Goal: Task Accomplishment & Management: Manage account settings

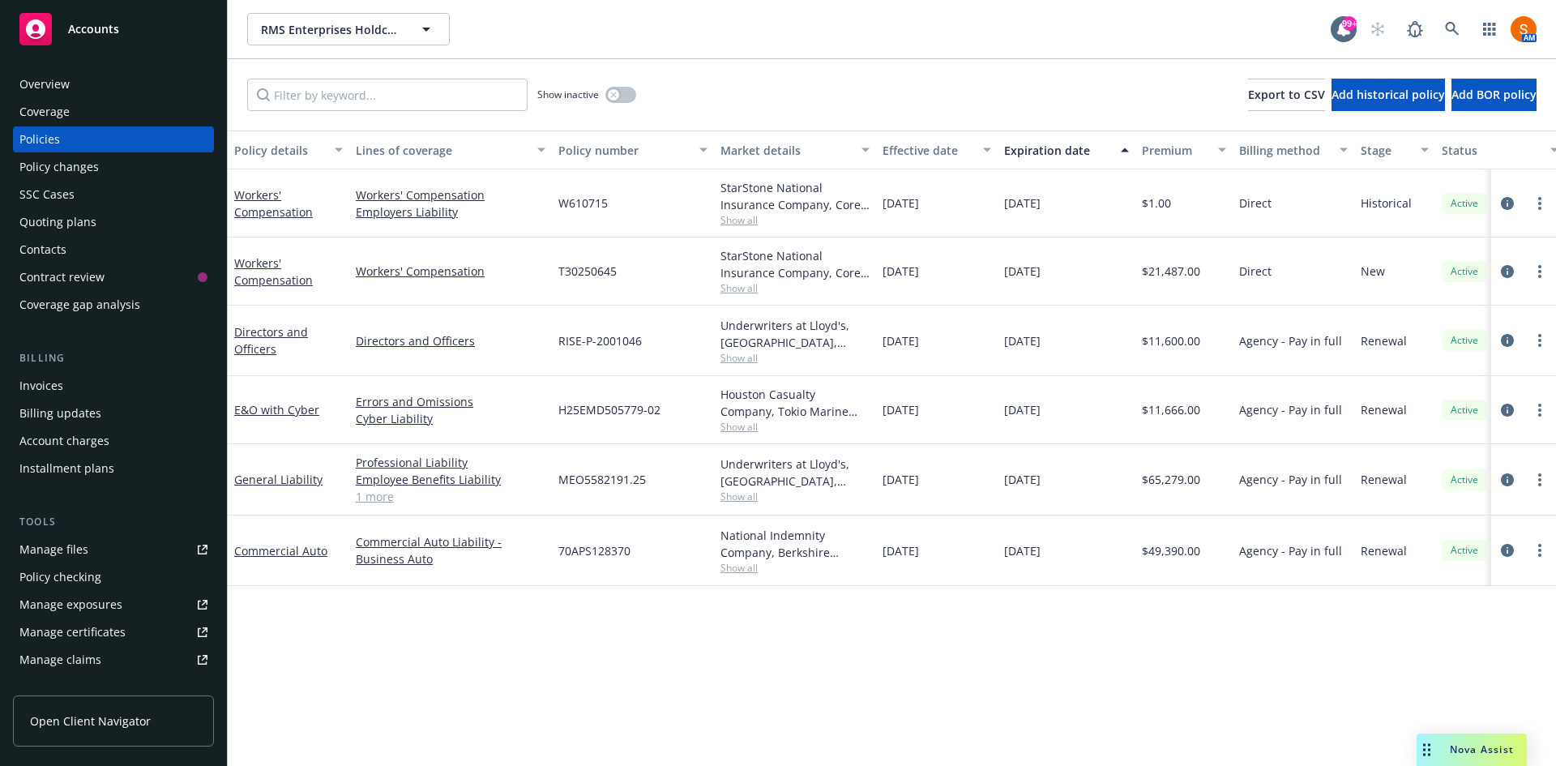
scroll to position [1, 0]
click at [1501, 550] on icon "circleInformation" at bounding box center [1507, 549] width 13 height 13
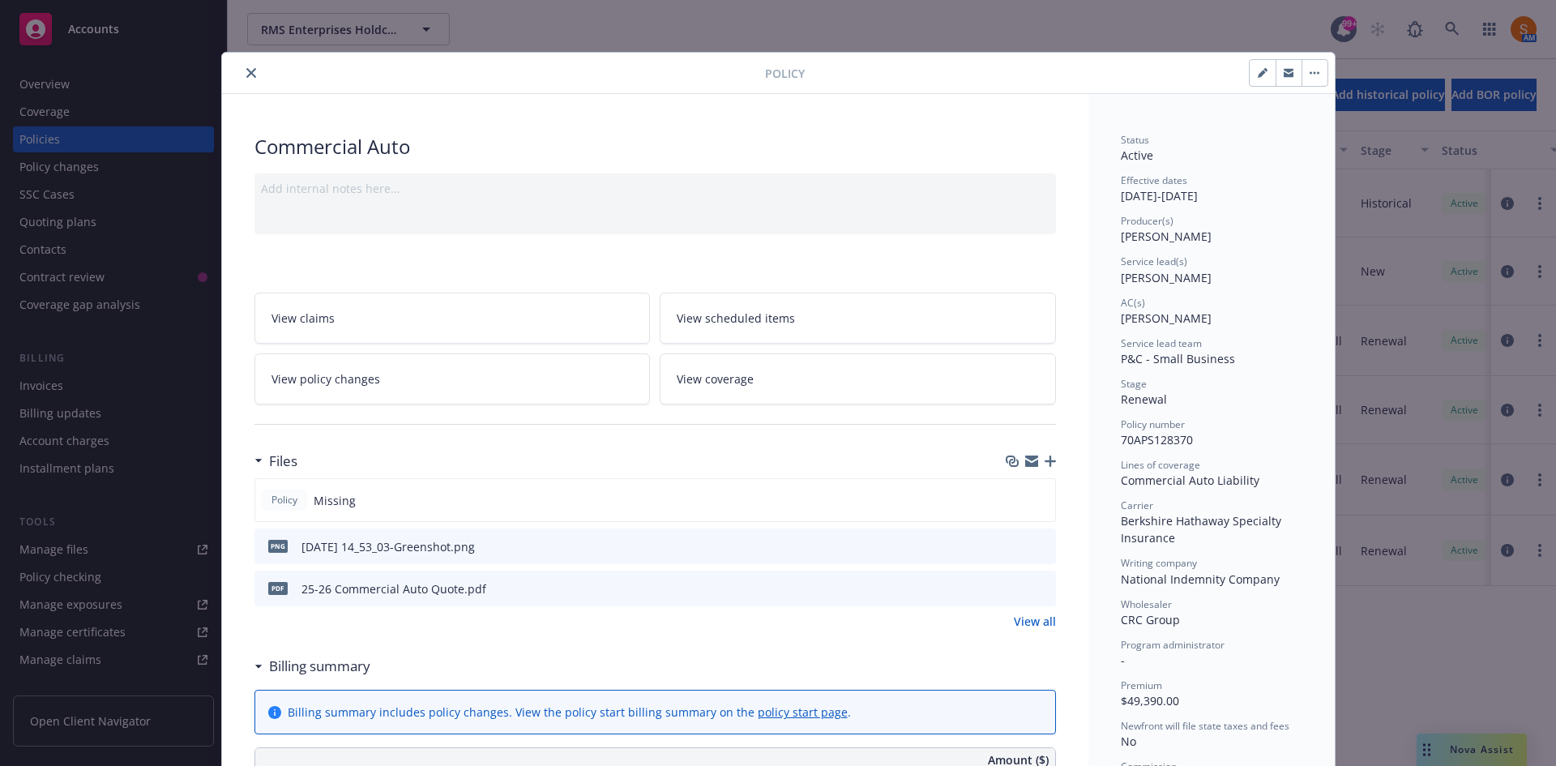
scroll to position [186, 0]
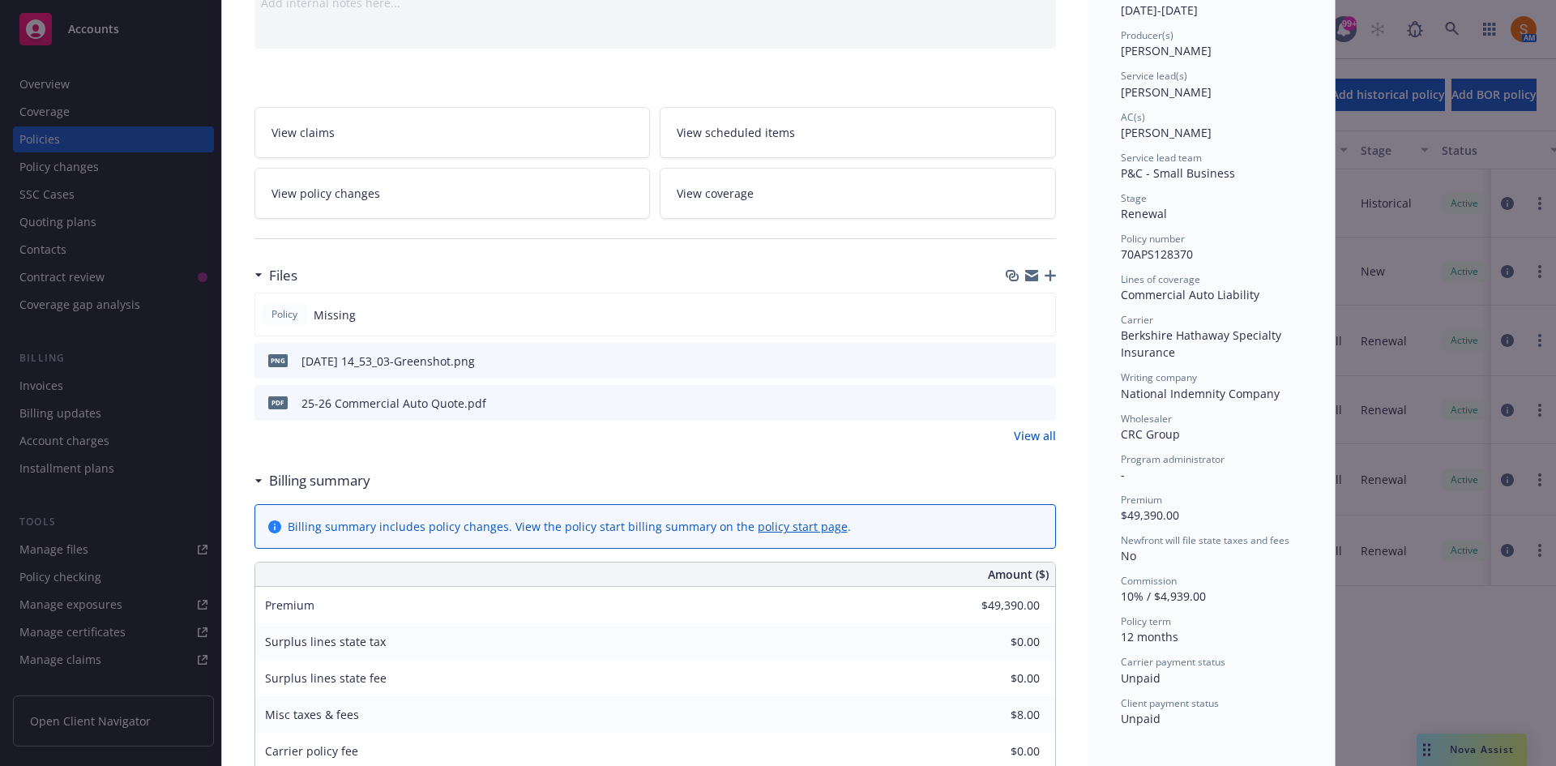
click at [1040, 401] on icon "preview file" at bounding box center [1040, 401] width 15 height 11
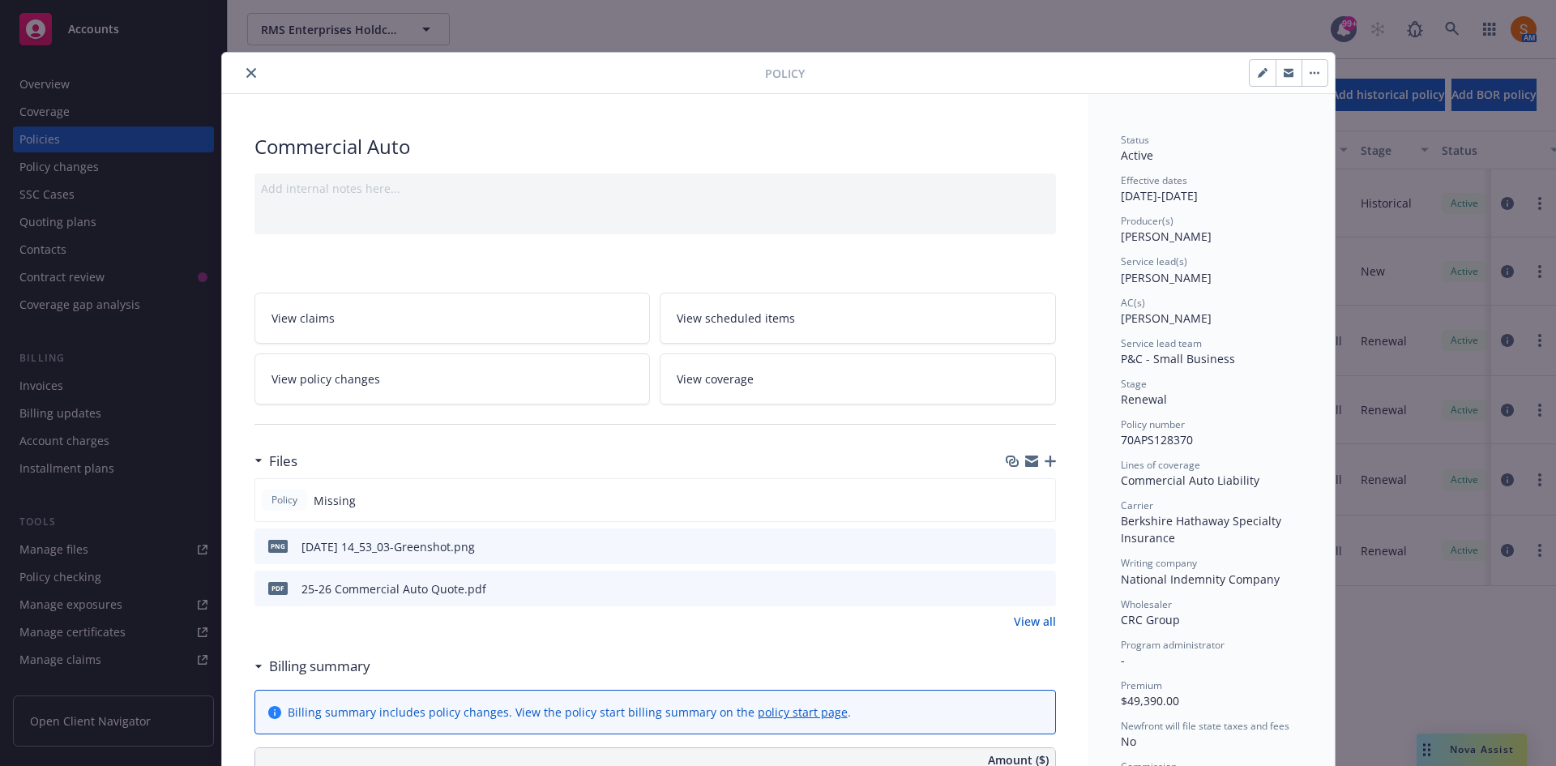
click at [241, 75] on button "close" at bounding box center [250, 72] width 19 height 19
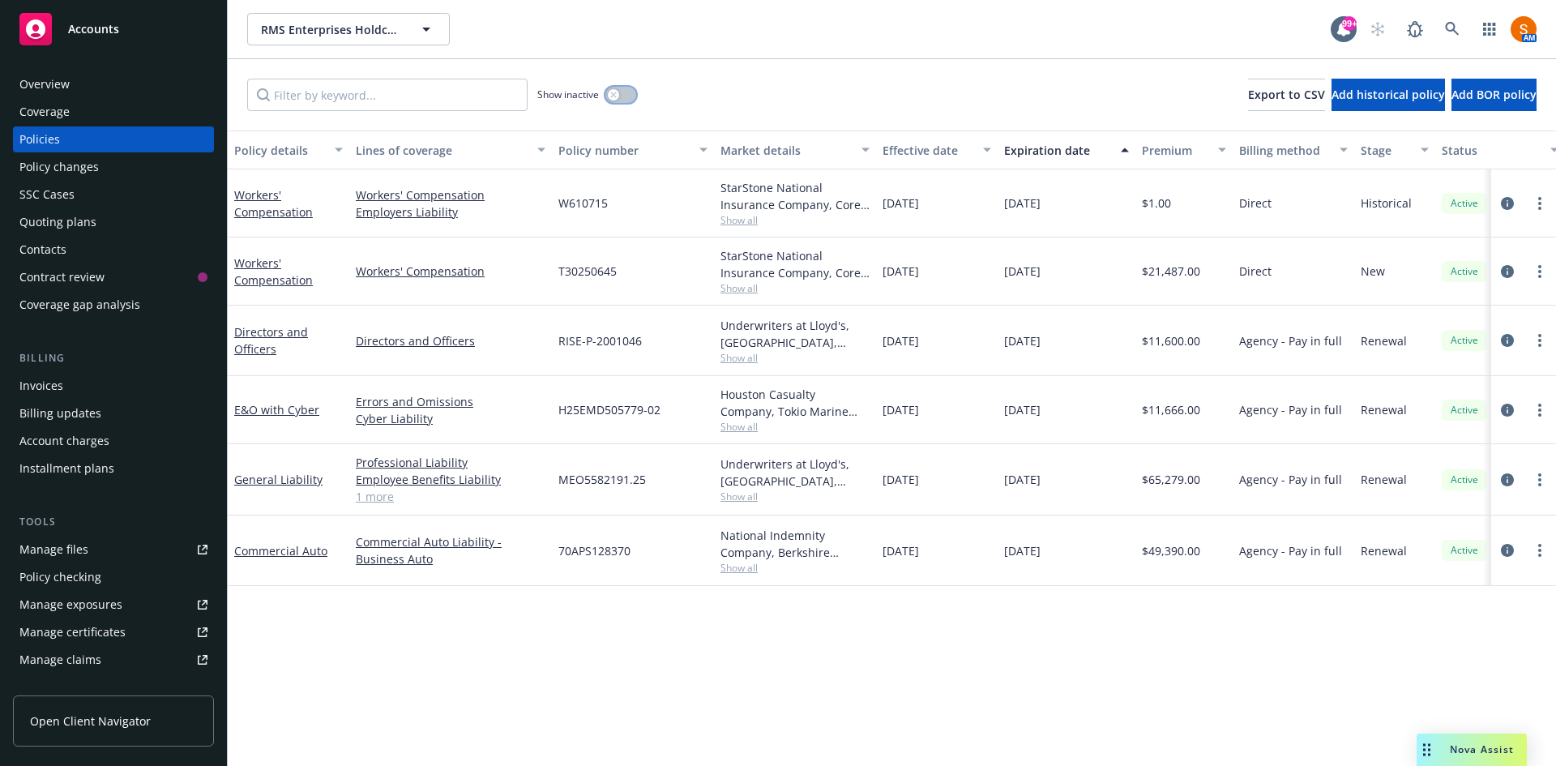
click at [618, 100] on button "button" at bounding box center [620, 95] width 31 height 16
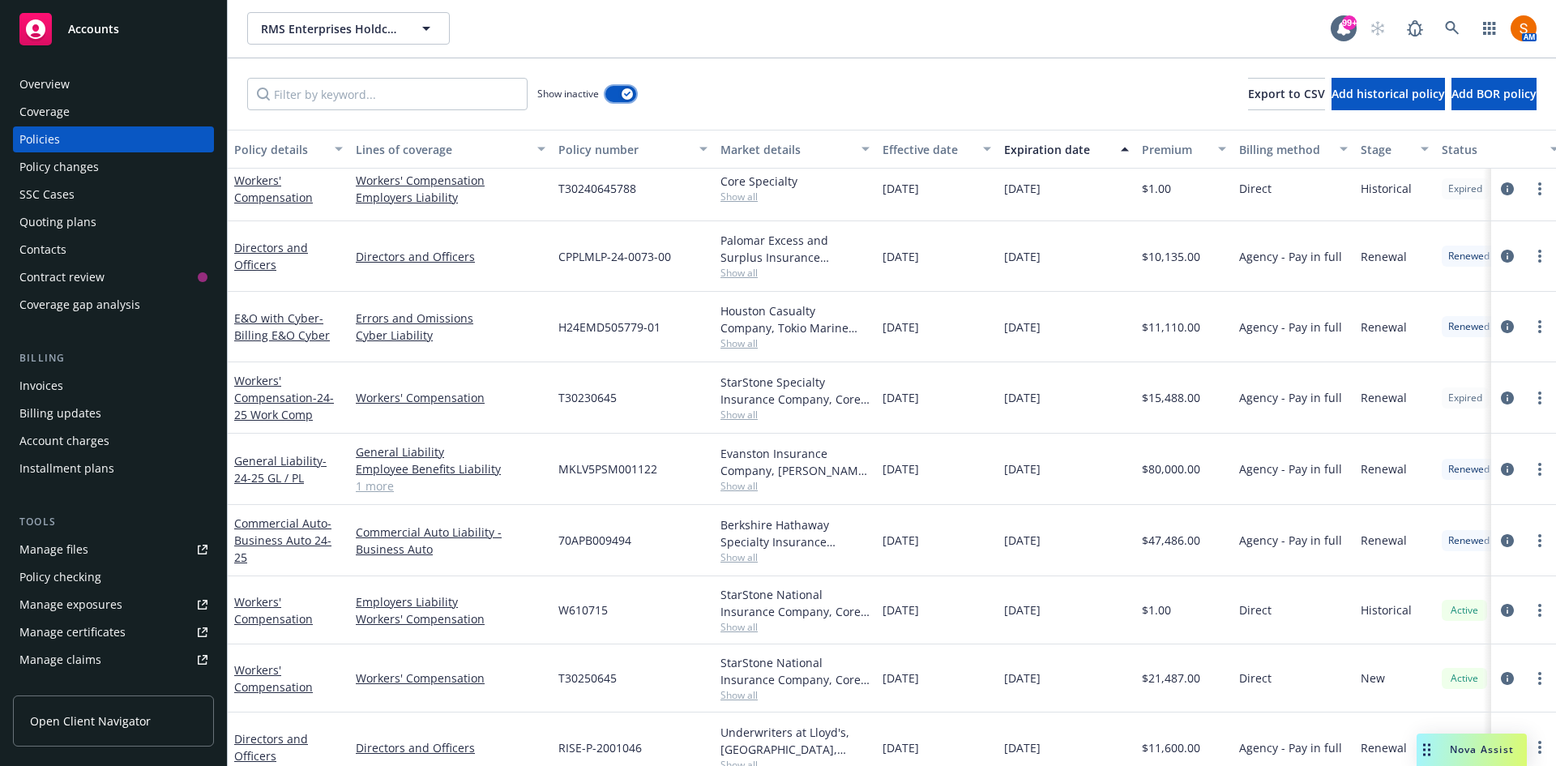
scroll to position [425, 0]
click at [1501, 532] on icon "circleInformation" at bounding box center [1507, 538] width 13 height 13
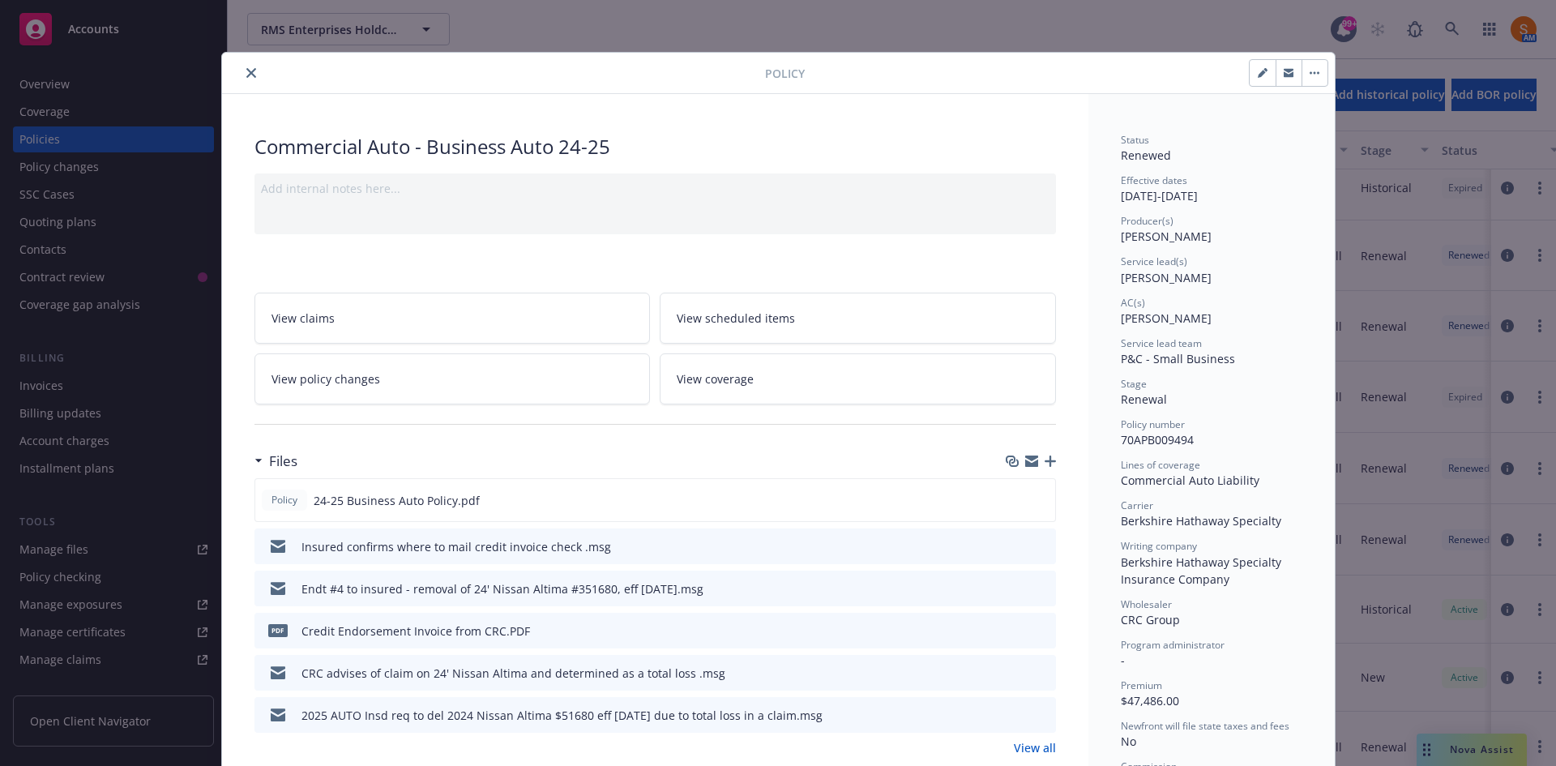
scroll to position [87, 0]
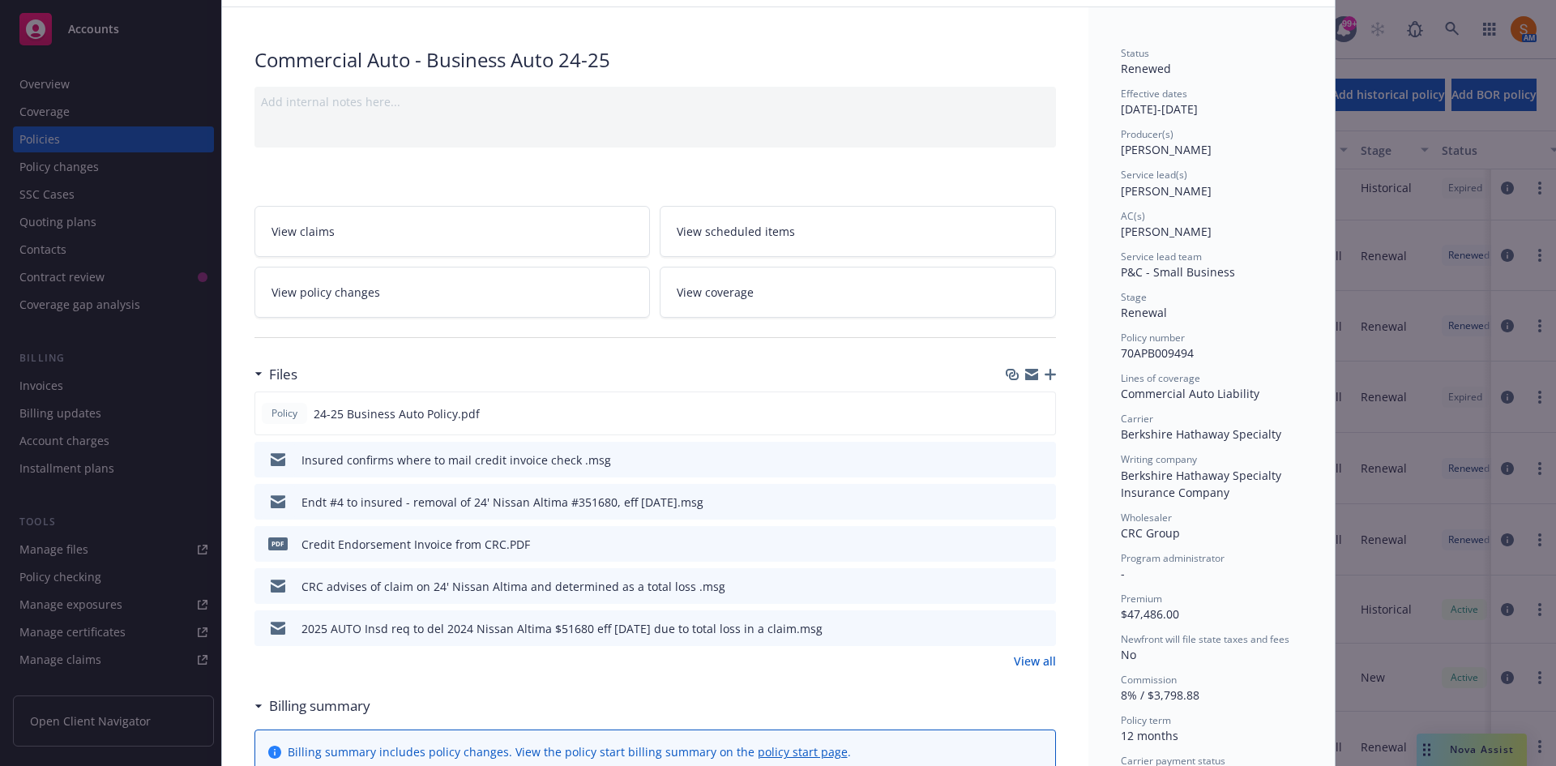
click at [817, 250] on link "View scheduled items" at bounding box center [858, 231] width 396 height 51
click at [157, 188] on div "Policy Commercial Auto - Business Auto 24-25 Add internal notes here... View cl…" at bounding box center [778, 383] width 1556 height 766
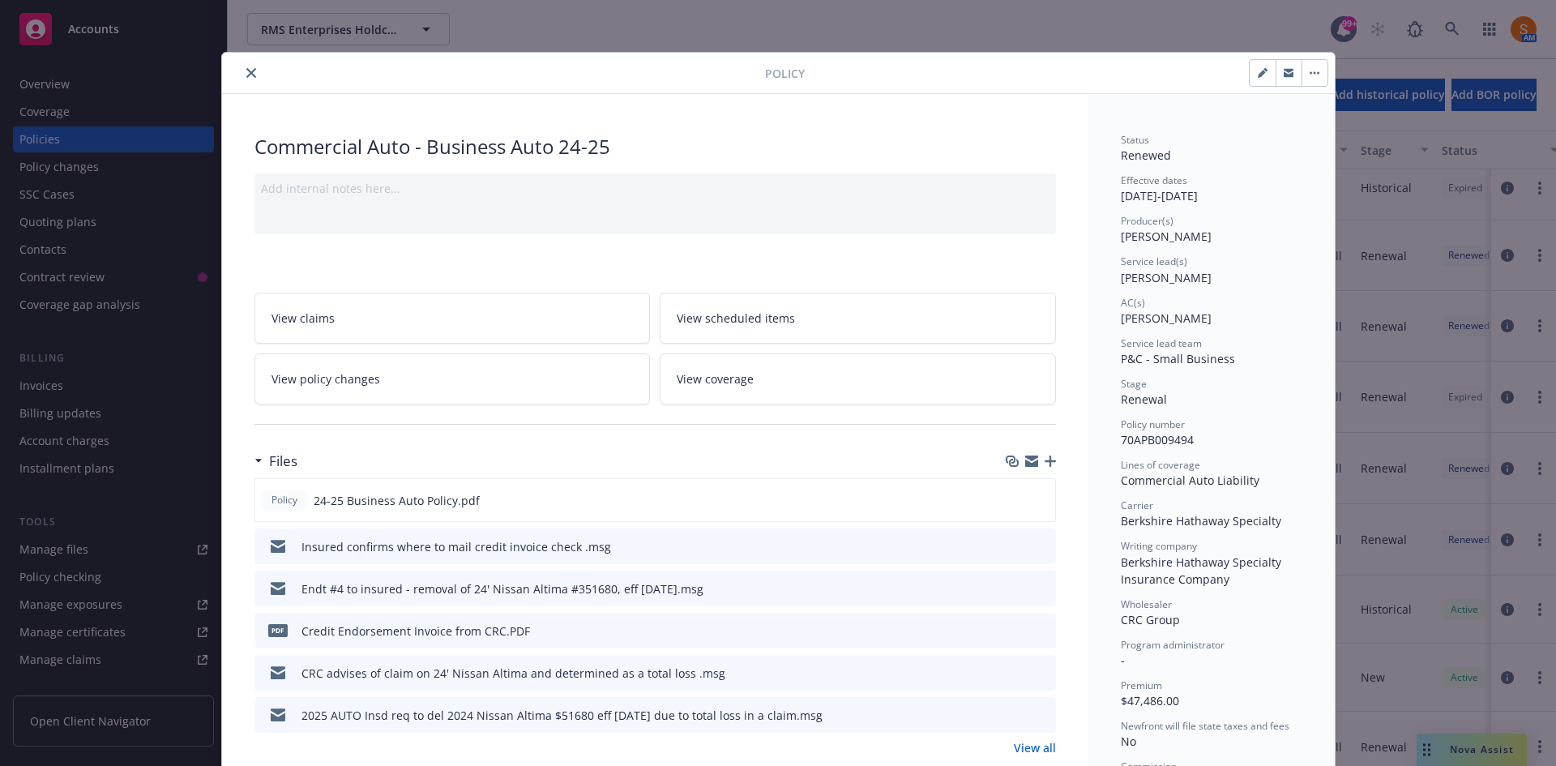
click at [246, 71] on icon "close" at bounding box center [251, 73] width 10 height 10
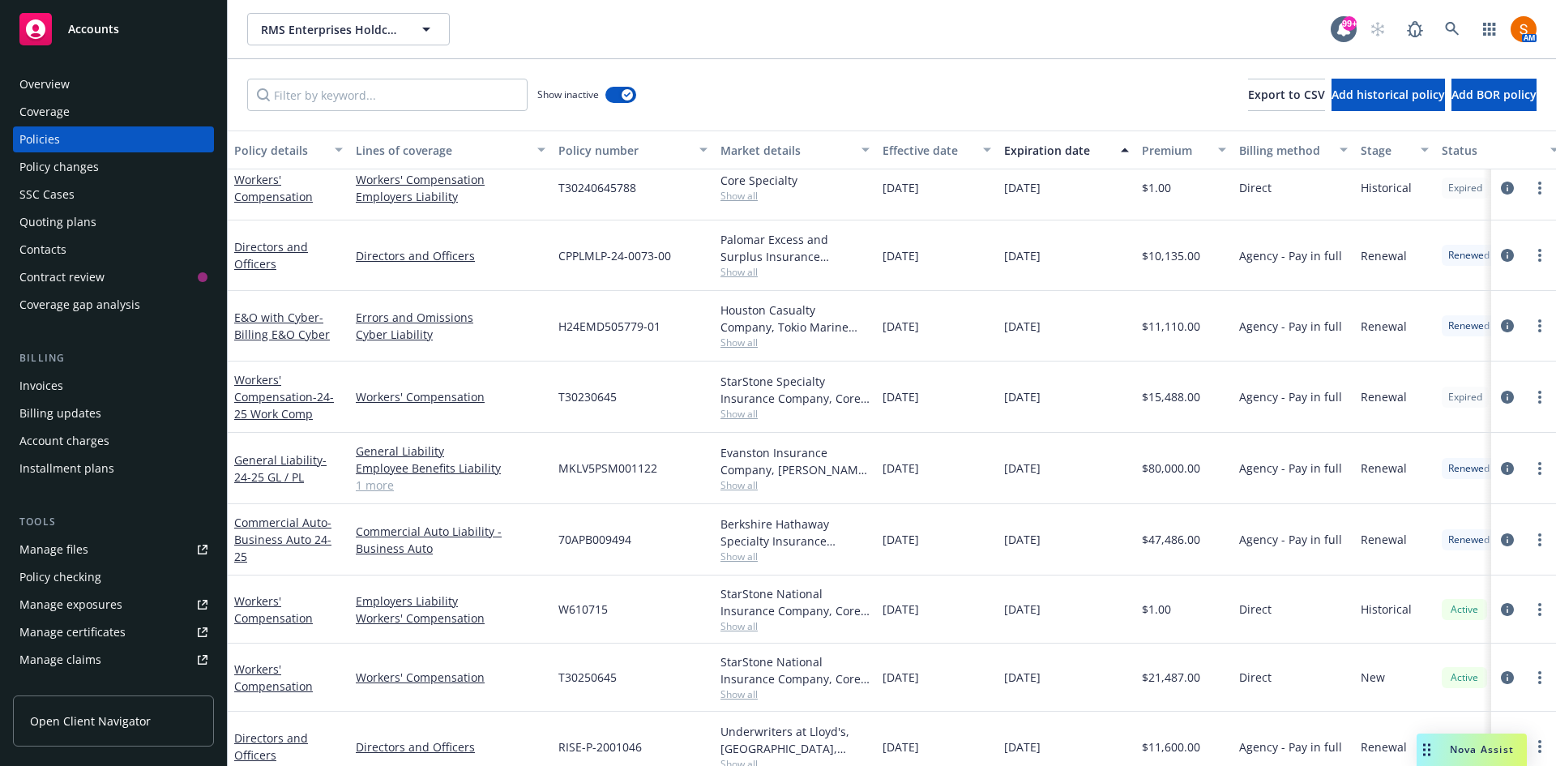
click at [90, 173] on div "Policy changes" at bounding box center [58, 167] width 79 height 26
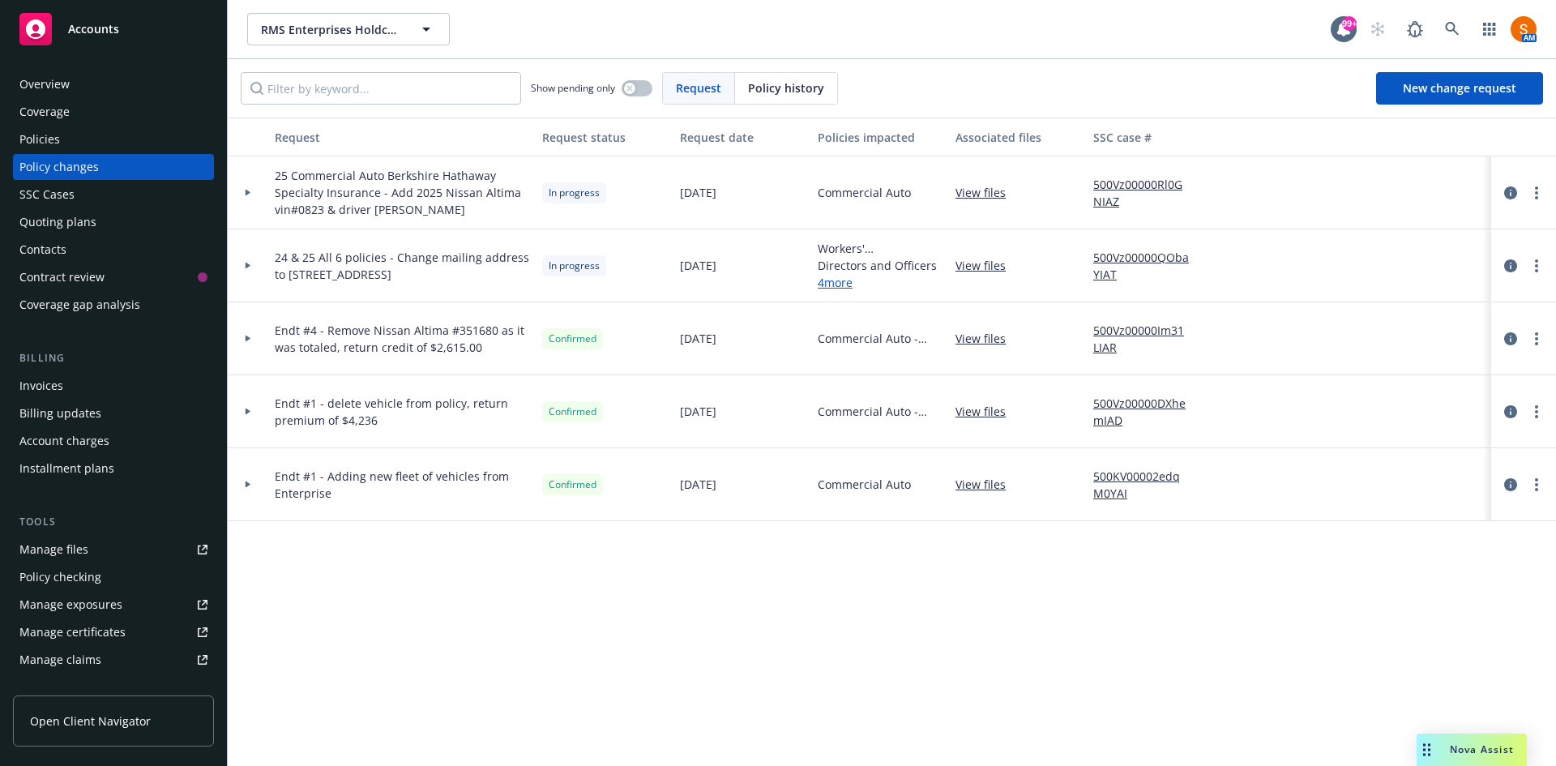
click at [83, 144] on div "Policies" at bounding box center [113, 139] width 188 height 26
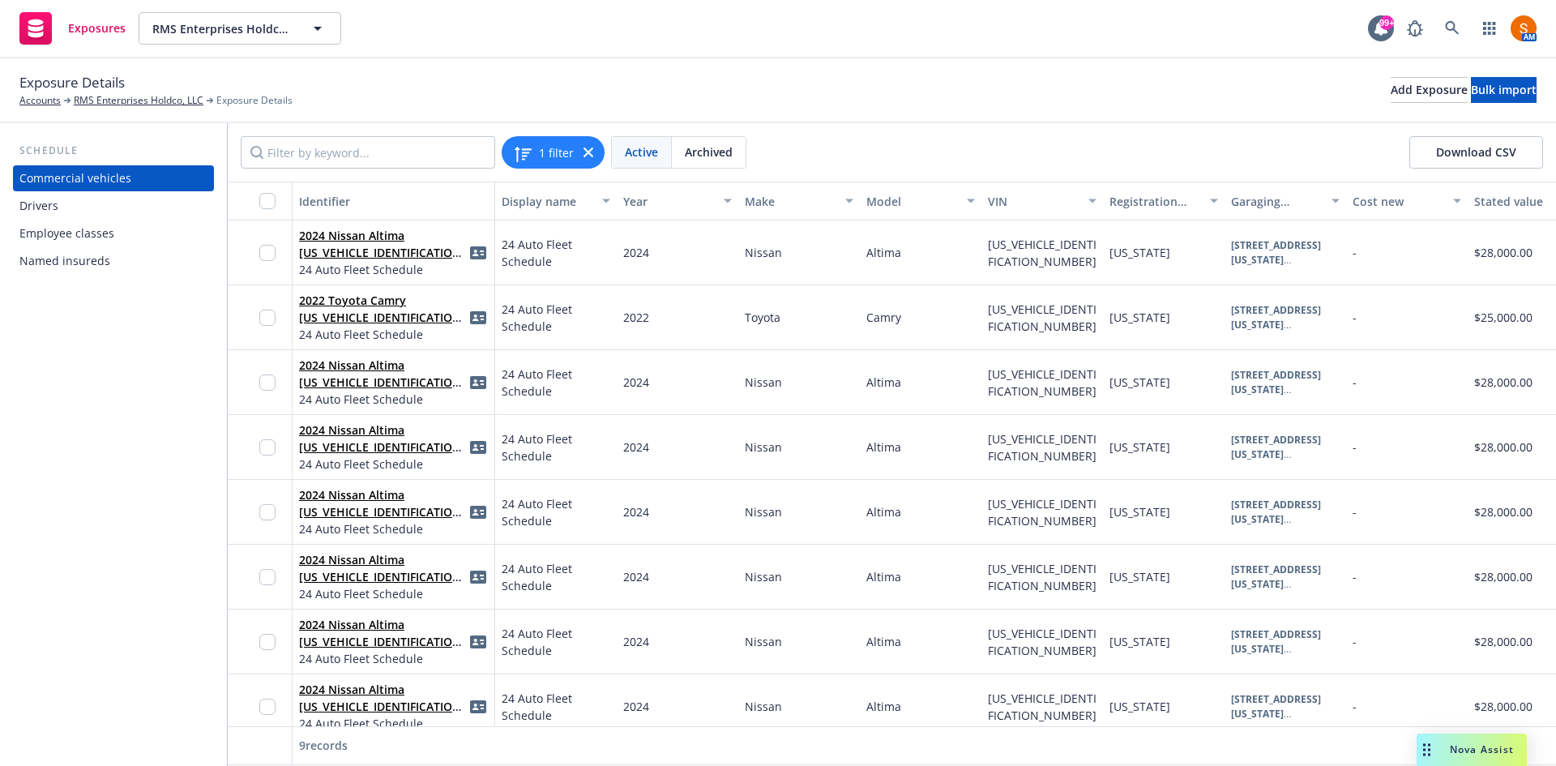
click at [113, 210] on div "Drivers" at bounding box center [113, 206] width 188 height 26
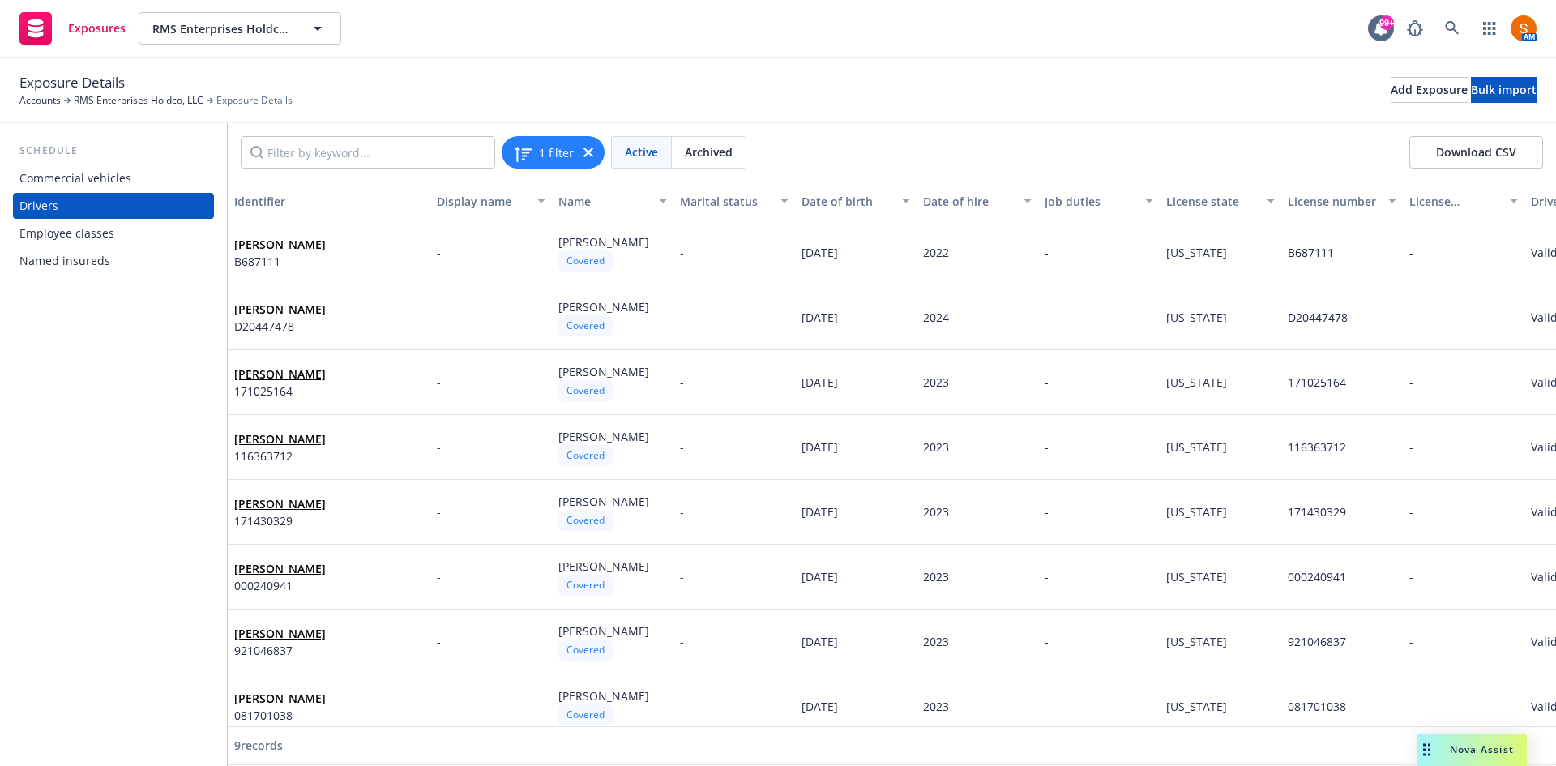
scroll to position [90, 0]
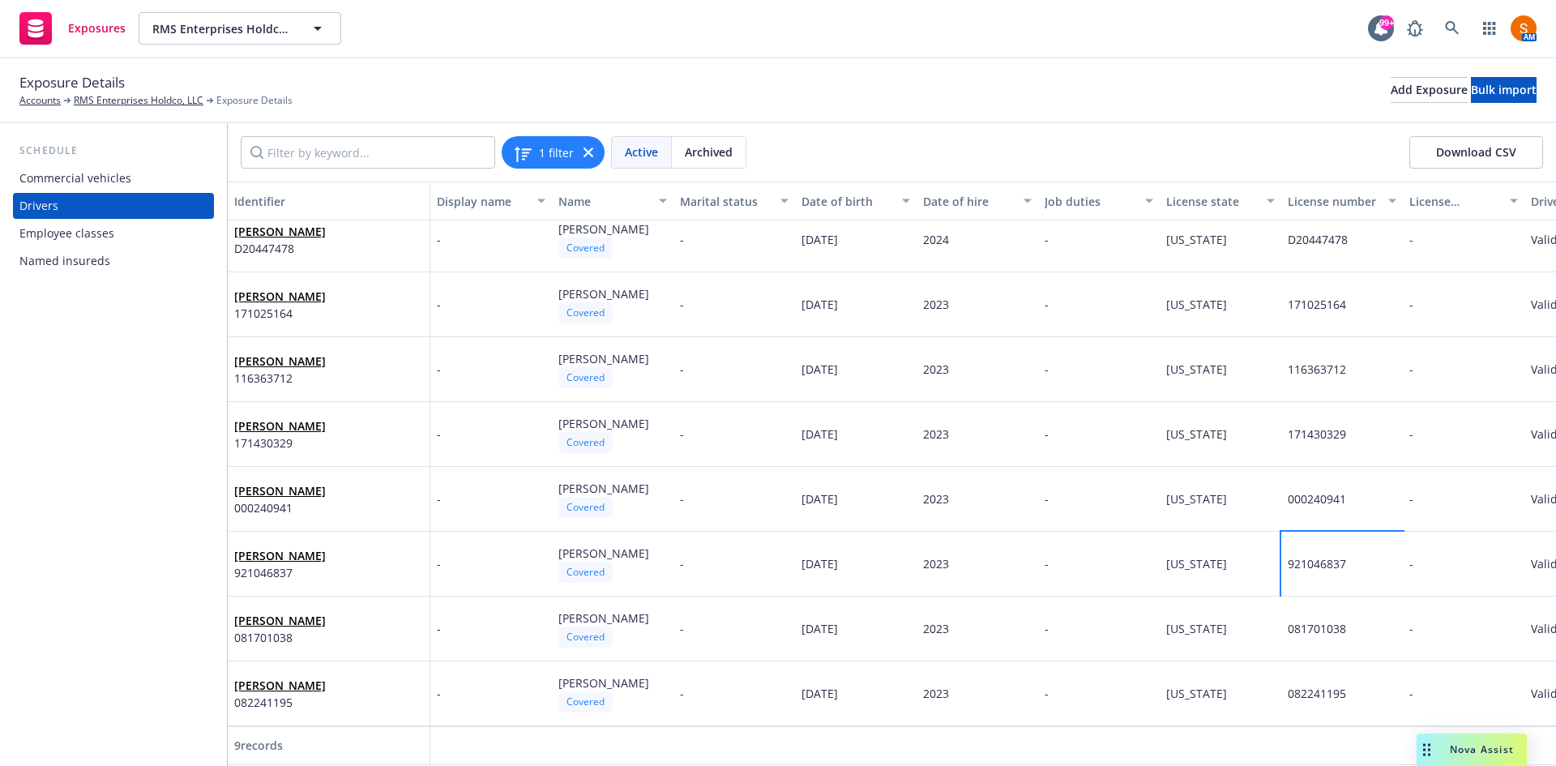
click at [1322, 556] on span "921046837" at bounding box center [1317, 563] width 58 height 15
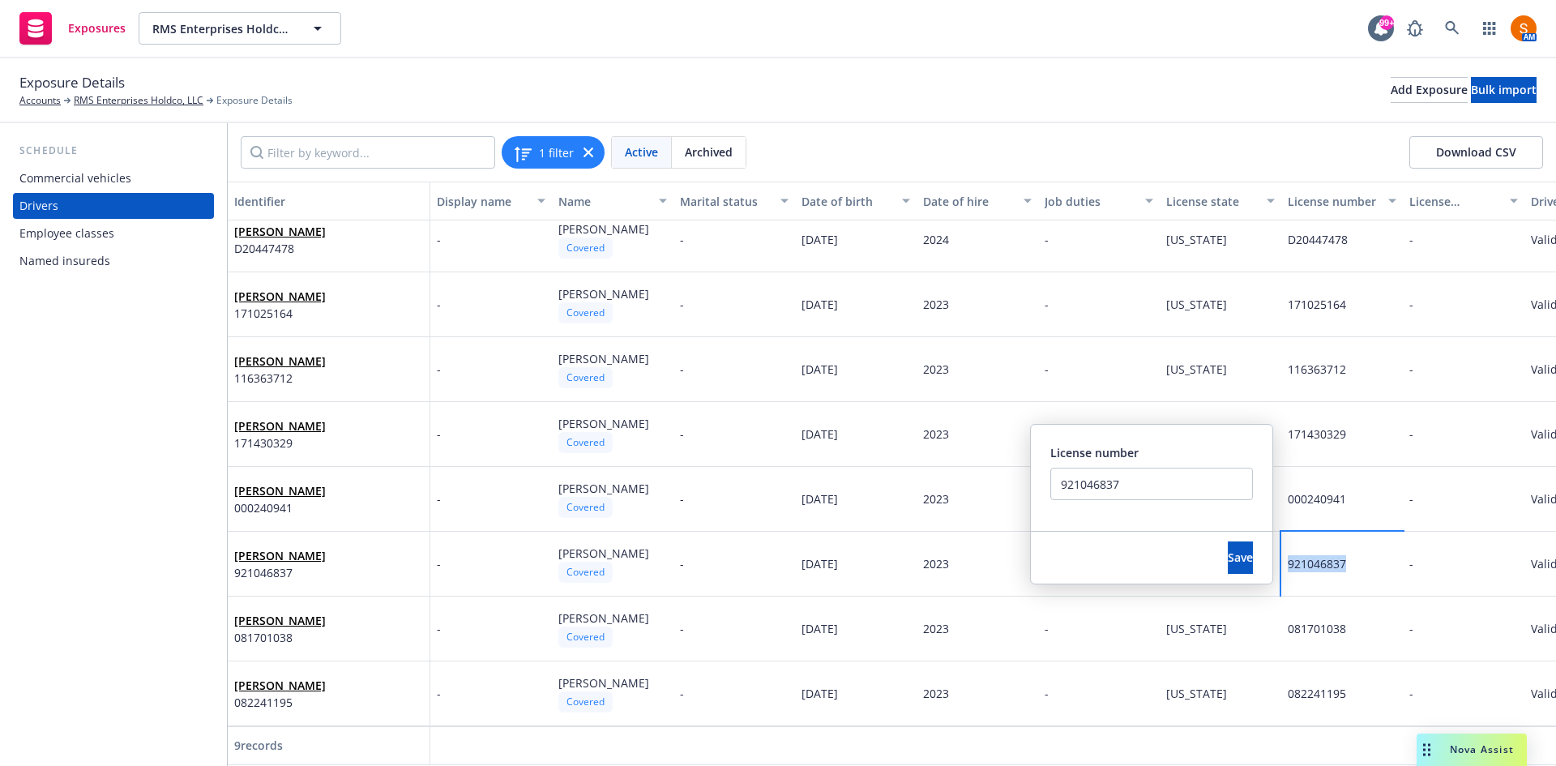
click at [1322, 556] on span "921046837" at bounding box center [1317, 563] width 58 height 15
click at [1094, 476] on input "921046837" at bounding box center [1159, 484] width 203 height 32
click at [840, 511] on div "04/14/1984" at bounding box center [856, 499] width 122 height 65
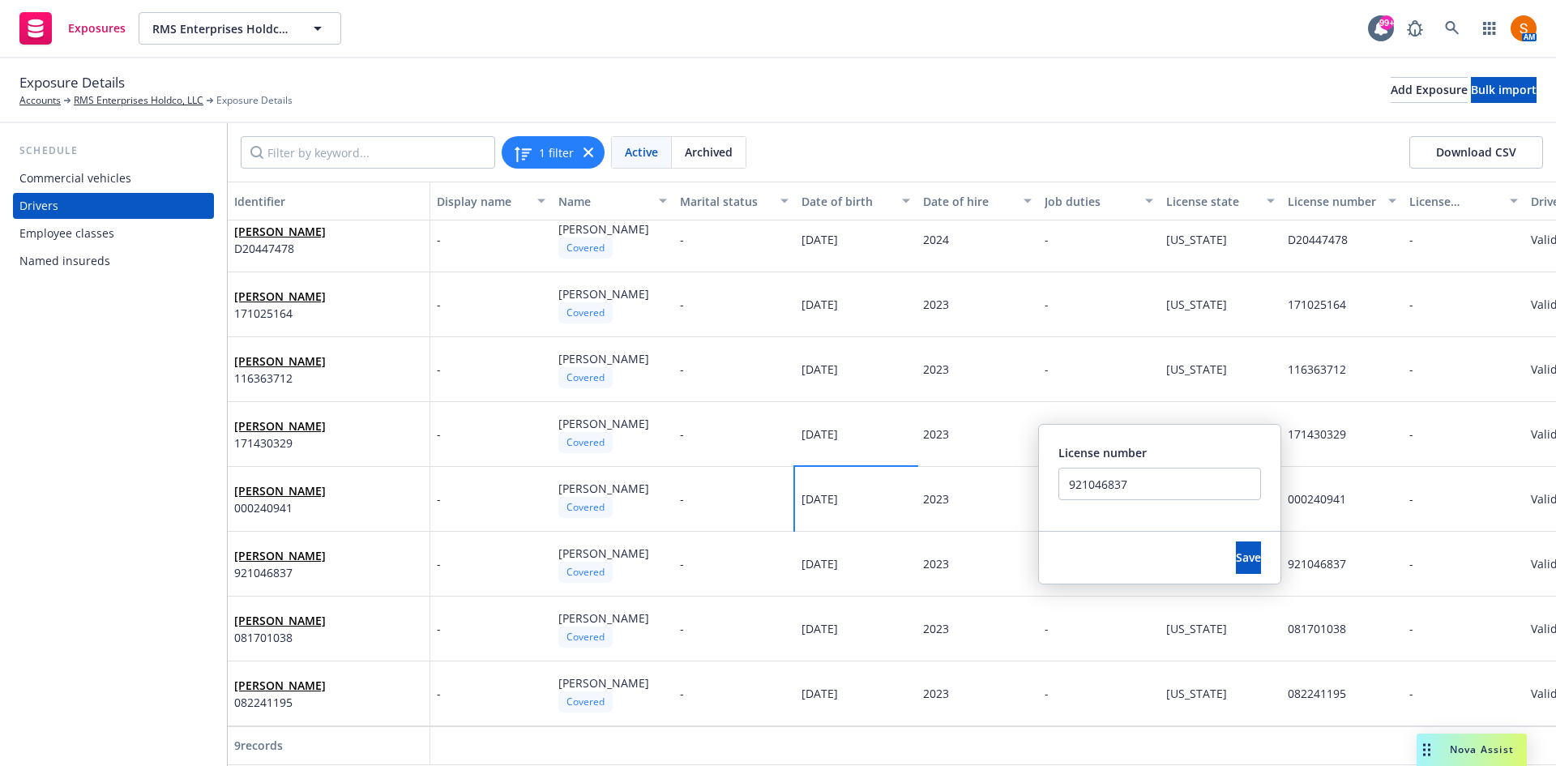
click at [882, 495] on div "04/14/1984" at bounding box center [856, 499] width 122 height 65
click at [713, 484] on div "-" at bounding box center [734, 499] width 122 height 65
click at [1236, 549] on span "Save" at bounding box center [1248, 556] width 25 height 15
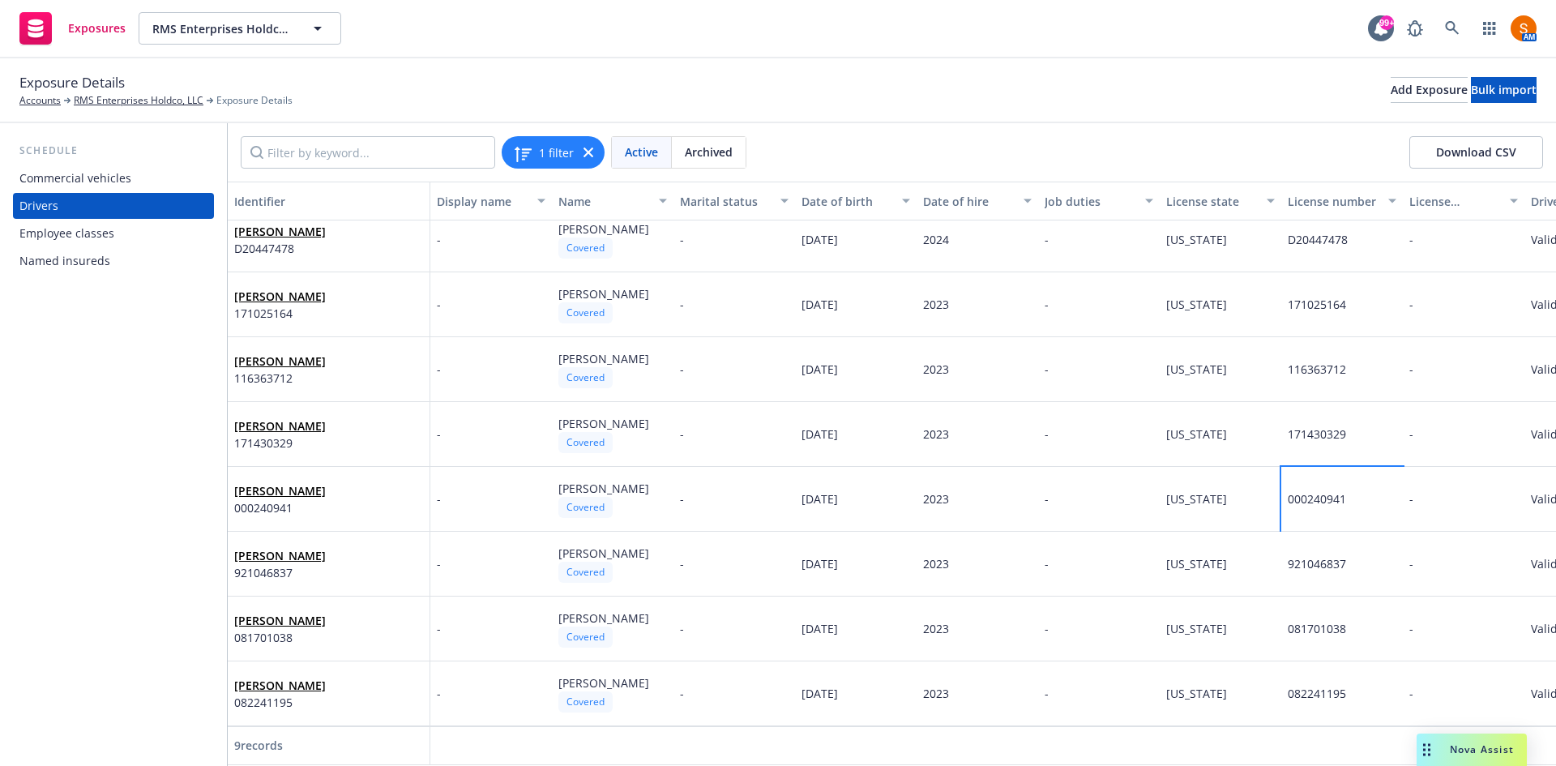
click at [1323, 491] on span "000240941" at bounding box center [1317, 498] width 58 height 15
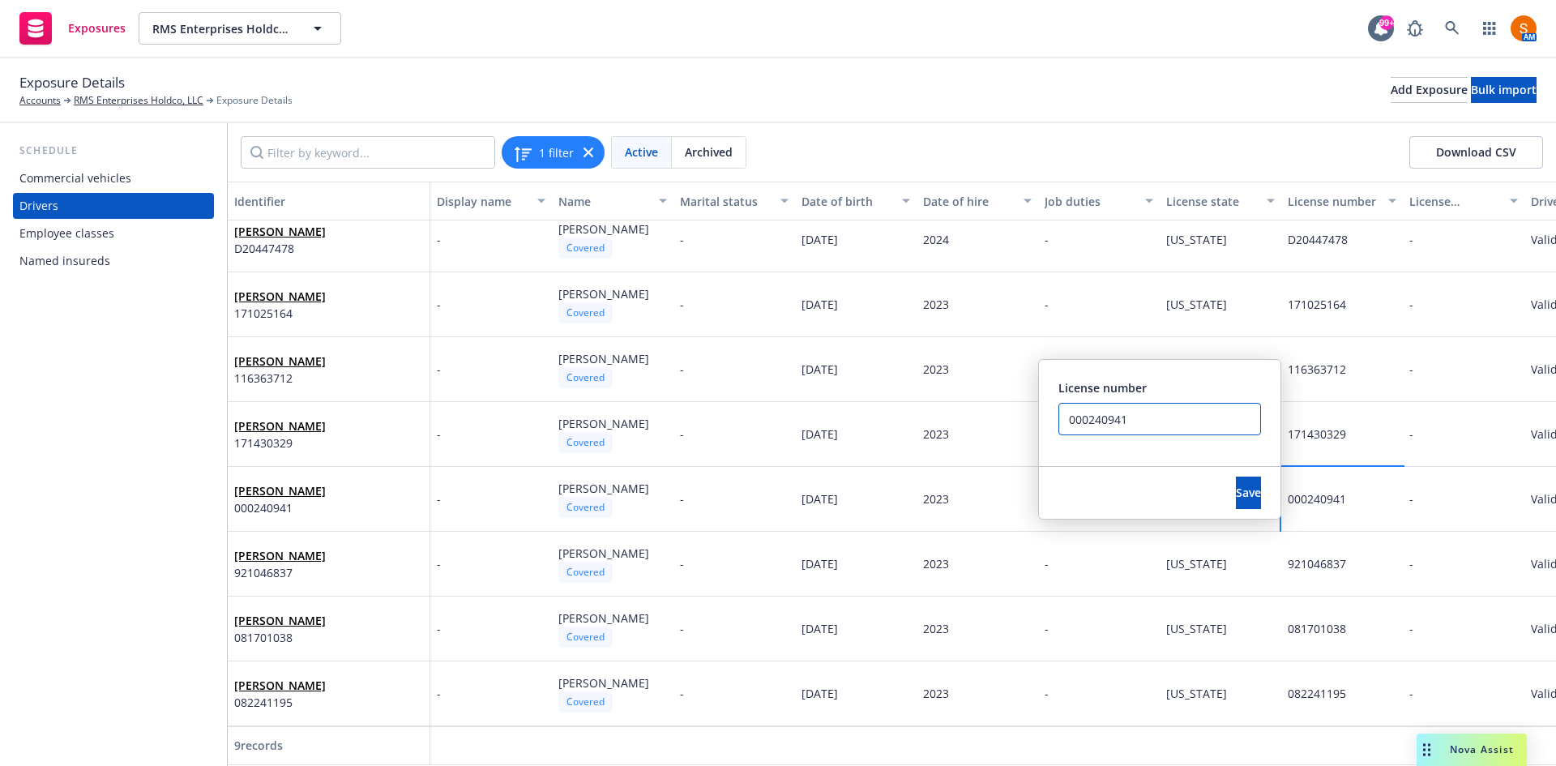
click at [1163, 431] on input "000240941" at bounding box center [1159, 419] width 203 height 32
click at [1132, 422] on input "000240941" at bounding box center [1159, 419] width 203 height 32
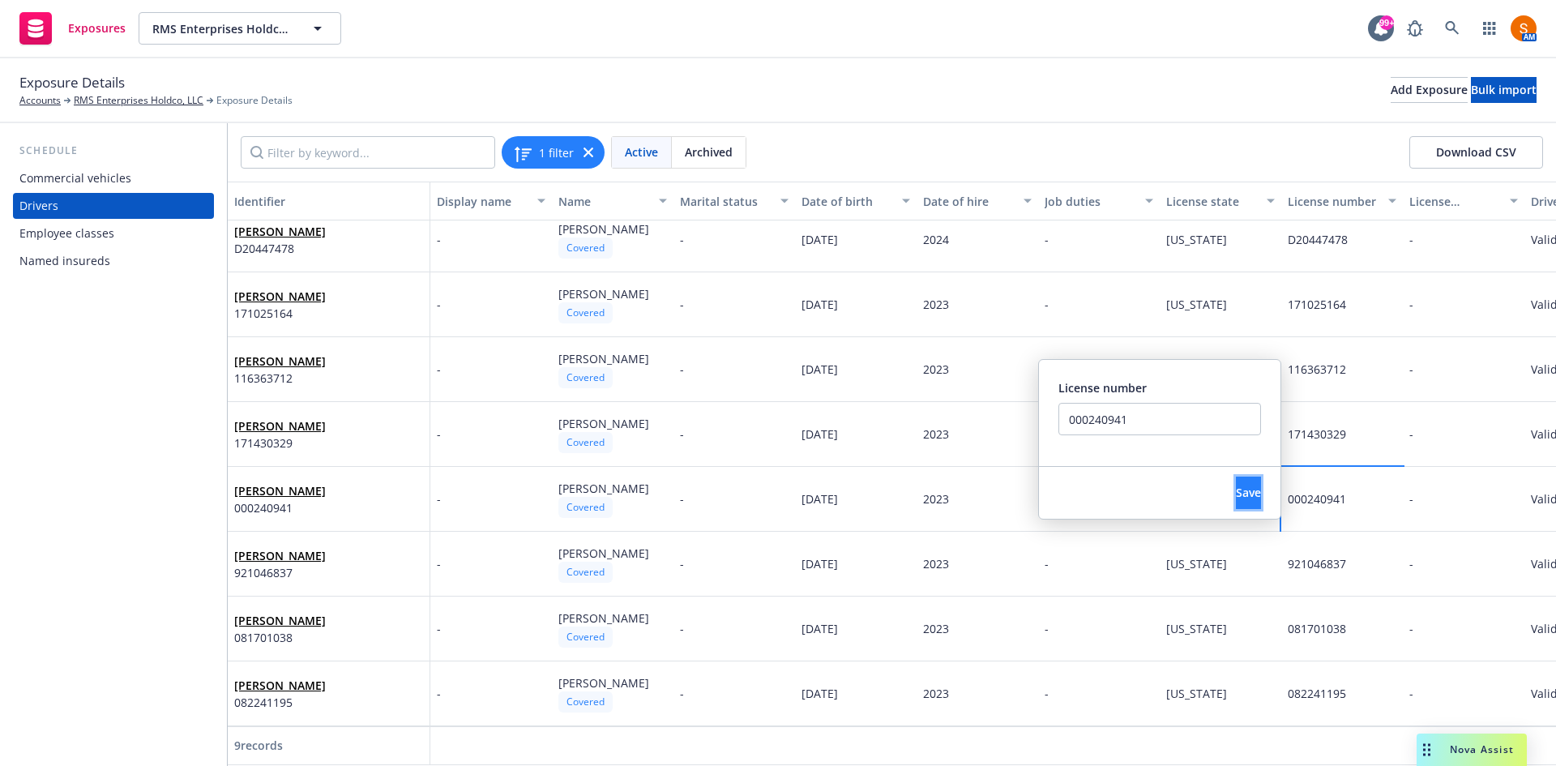
click at [1236, 485] on button "Save" at bounding box center [1248, 493] width 25 height 32
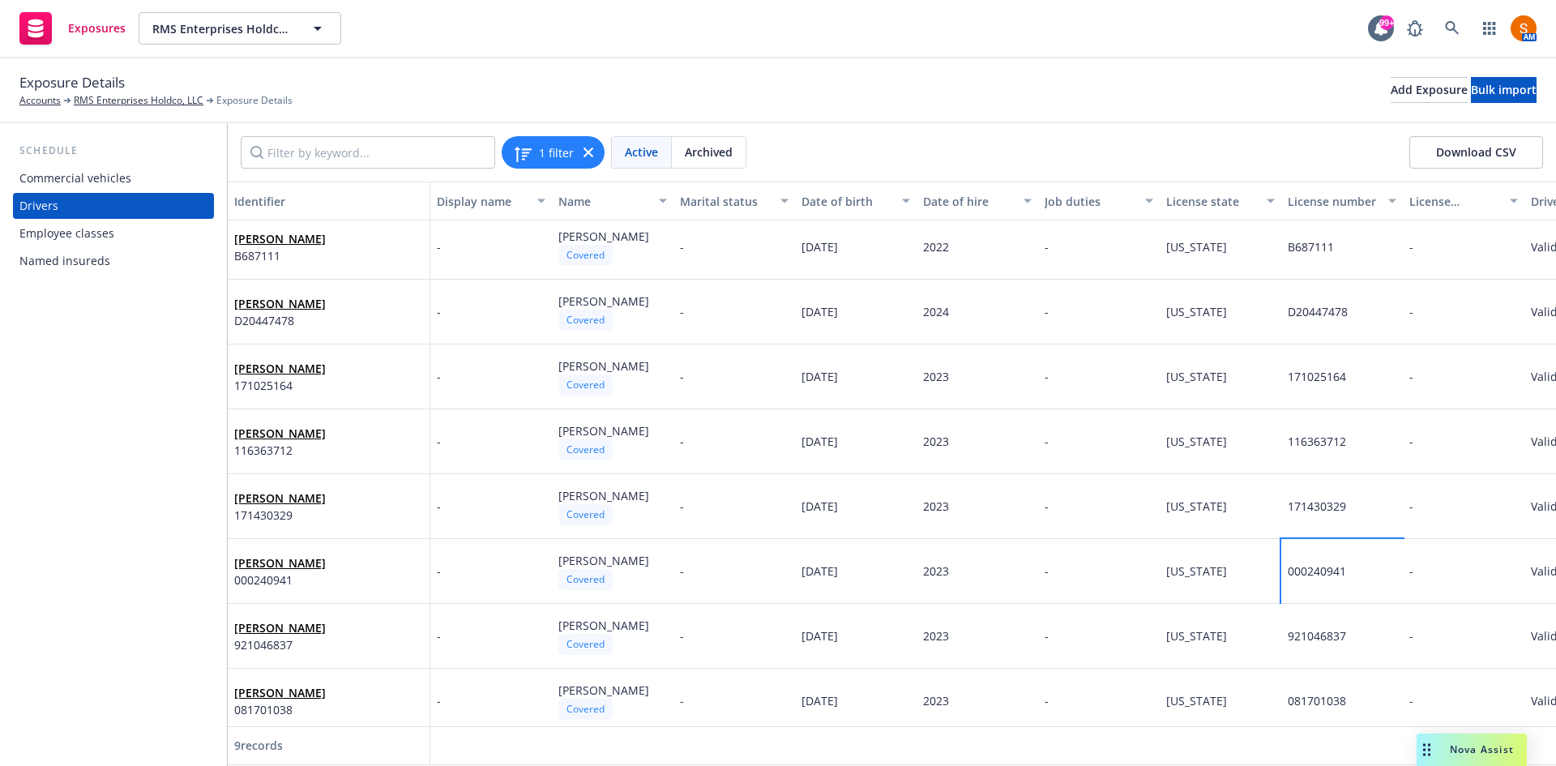
scroll to position [0, 0]
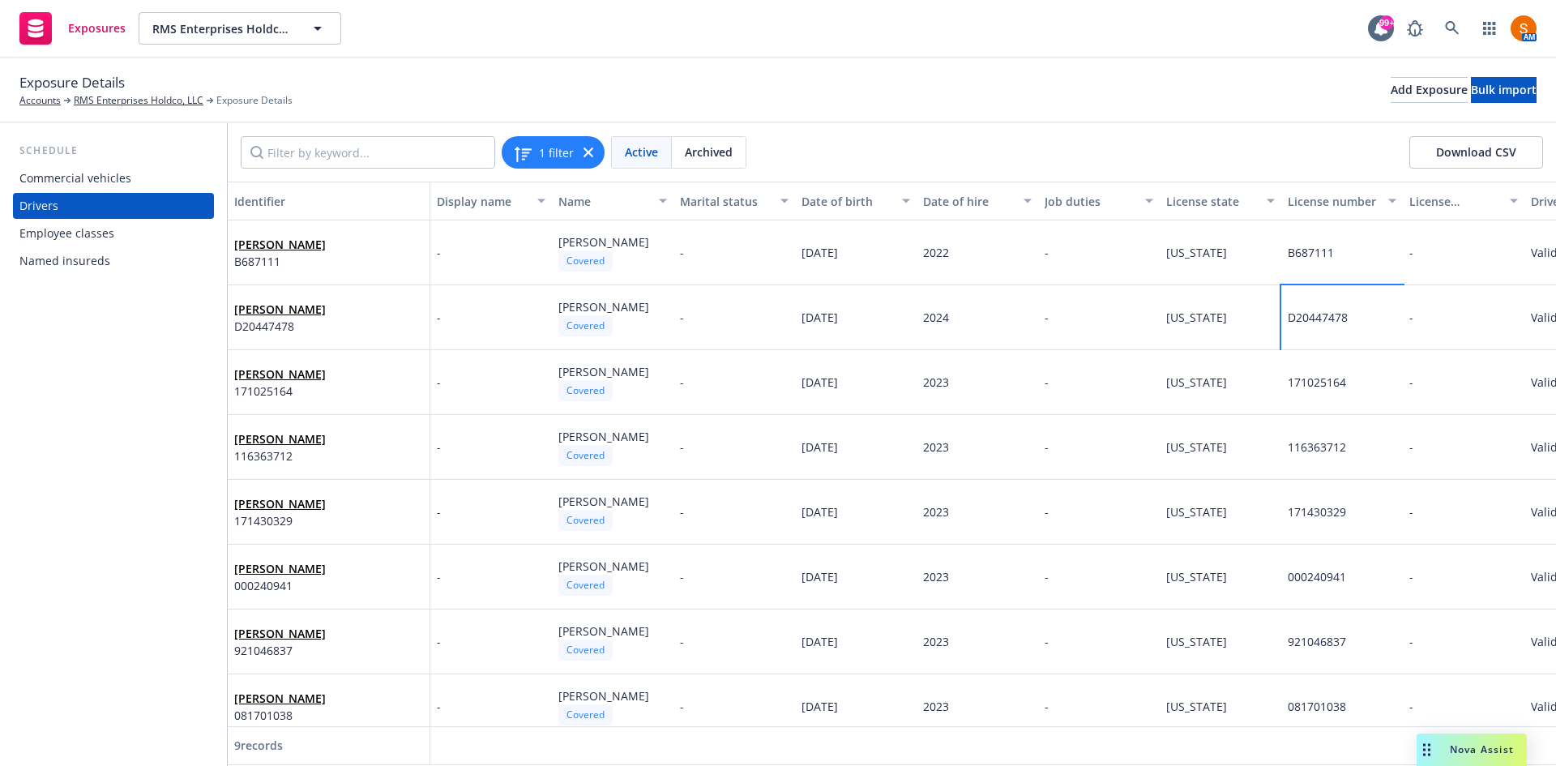
click at [1299, 322] on span "D20447478" at bounding box center [1318, 317] width 60 height 15
click at [1310, 315] on span "D20447478" at bounding box center [1318, 317] width 60 height 15
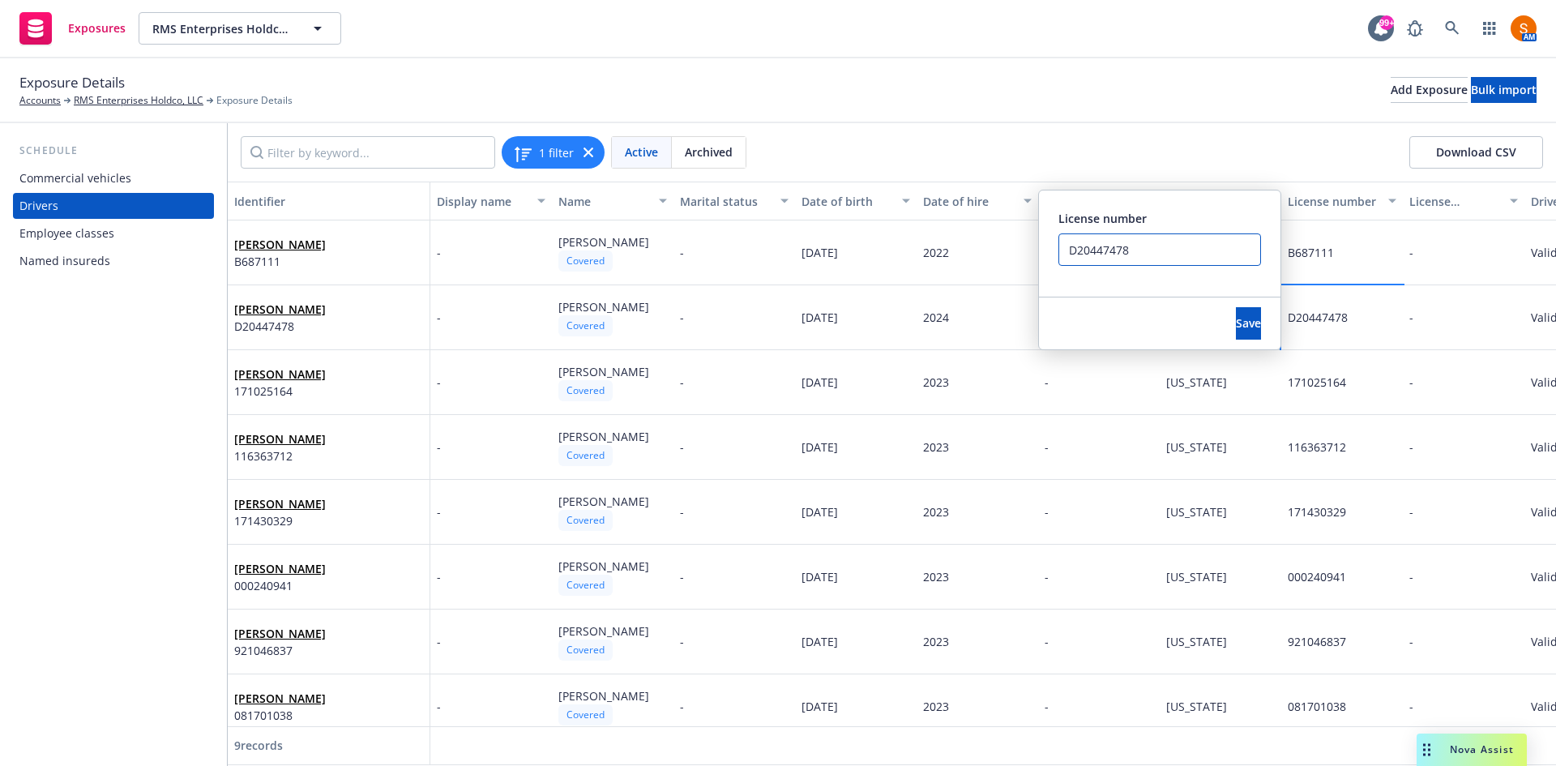
click at [1155, 241] on input "D20447478" at bounding box center [1159, 249] width 203 height 32
click at [1307, 452] on span "116363712" at bounding box center [1317, 446] width 58 height 15
click at [1236, 325] on span "Save" at bounding box center [1248, 322] width 25 height 15
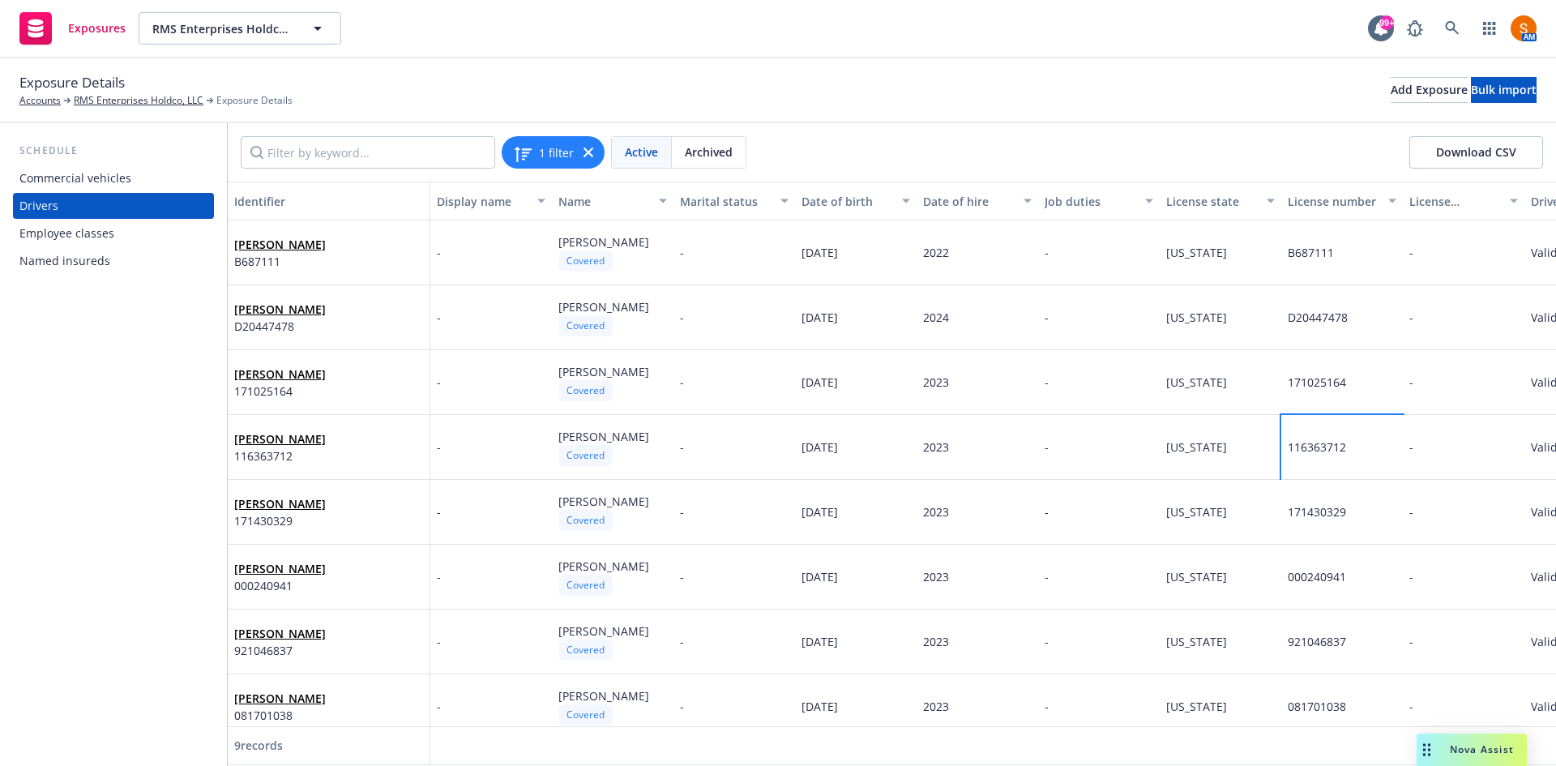
click at [1317, 438] on div "116363712" at bounding box center [1342, 447] width 122 height 65
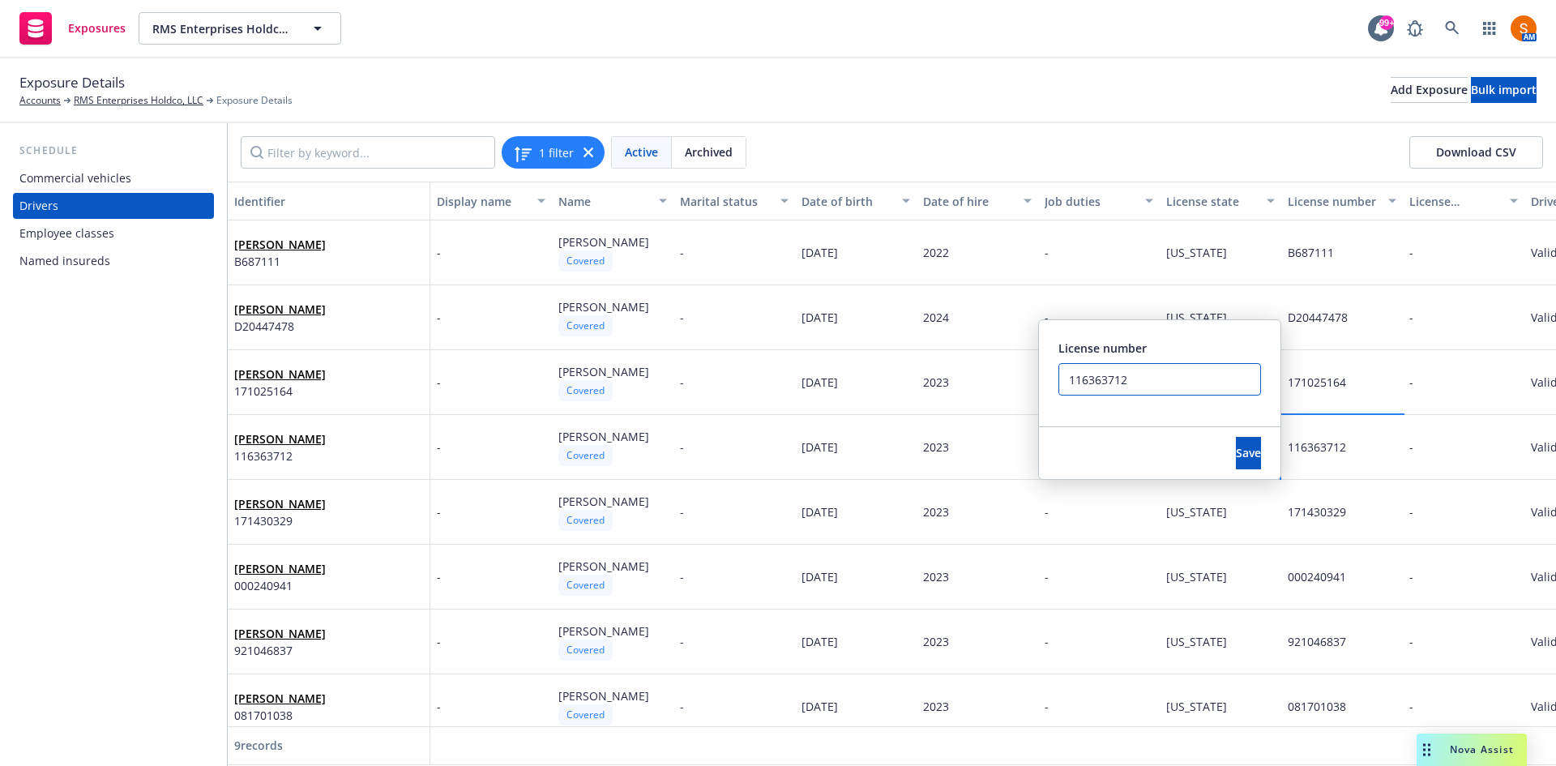
click at [1207, 378] on input "116363712" at bounding box center [1159, 379] width 203 height 32
click at [1225, 470] on div "Save" at bounding box center [1248, 453] width 64 height 52
click at [1236, 461] on button "Save" at bounding box center [1248, 453] width 25 height 32
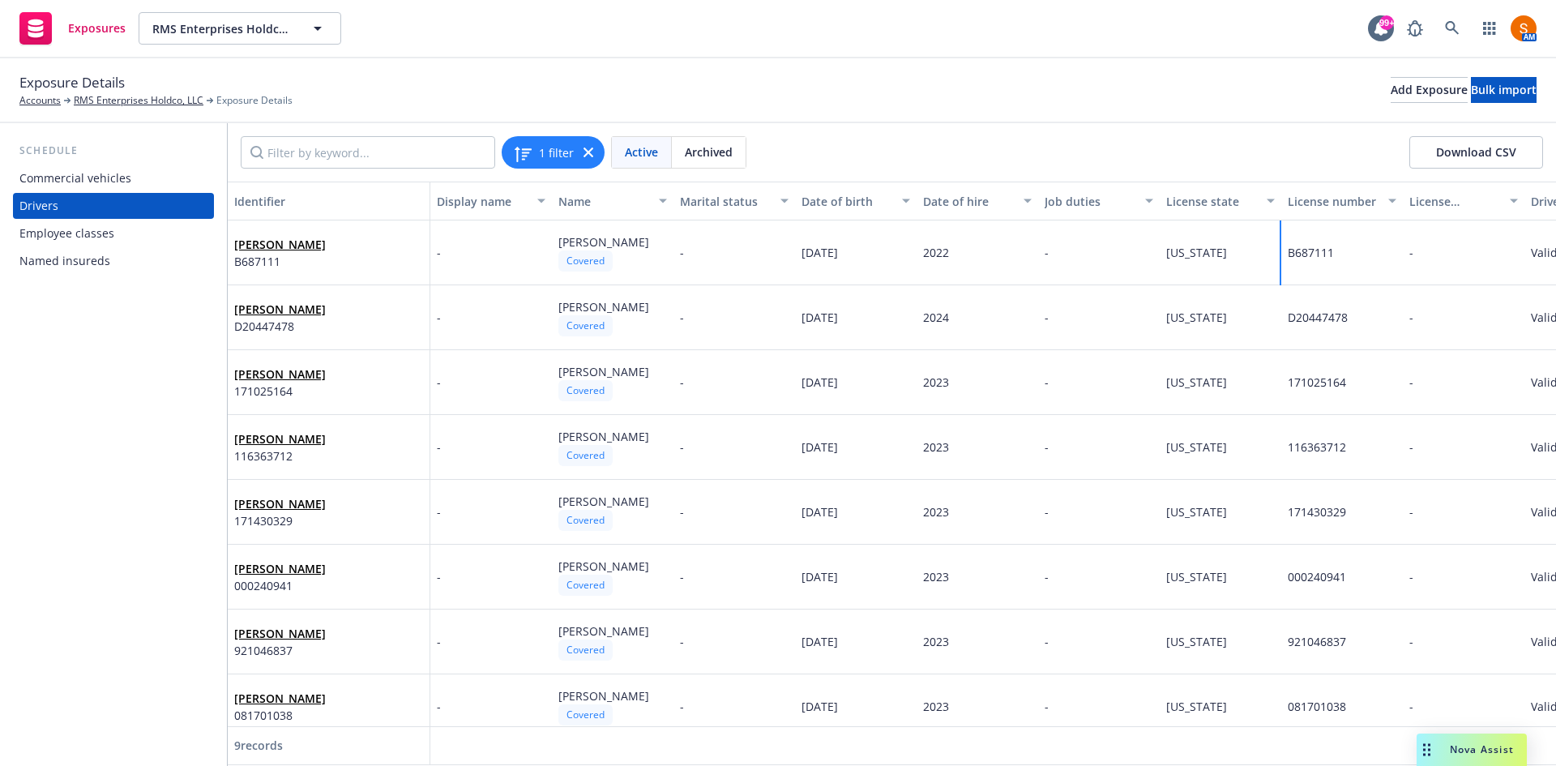
click at [1285, 260] on div "B687111" at bounding box center [1342, 252] width 122 height 65
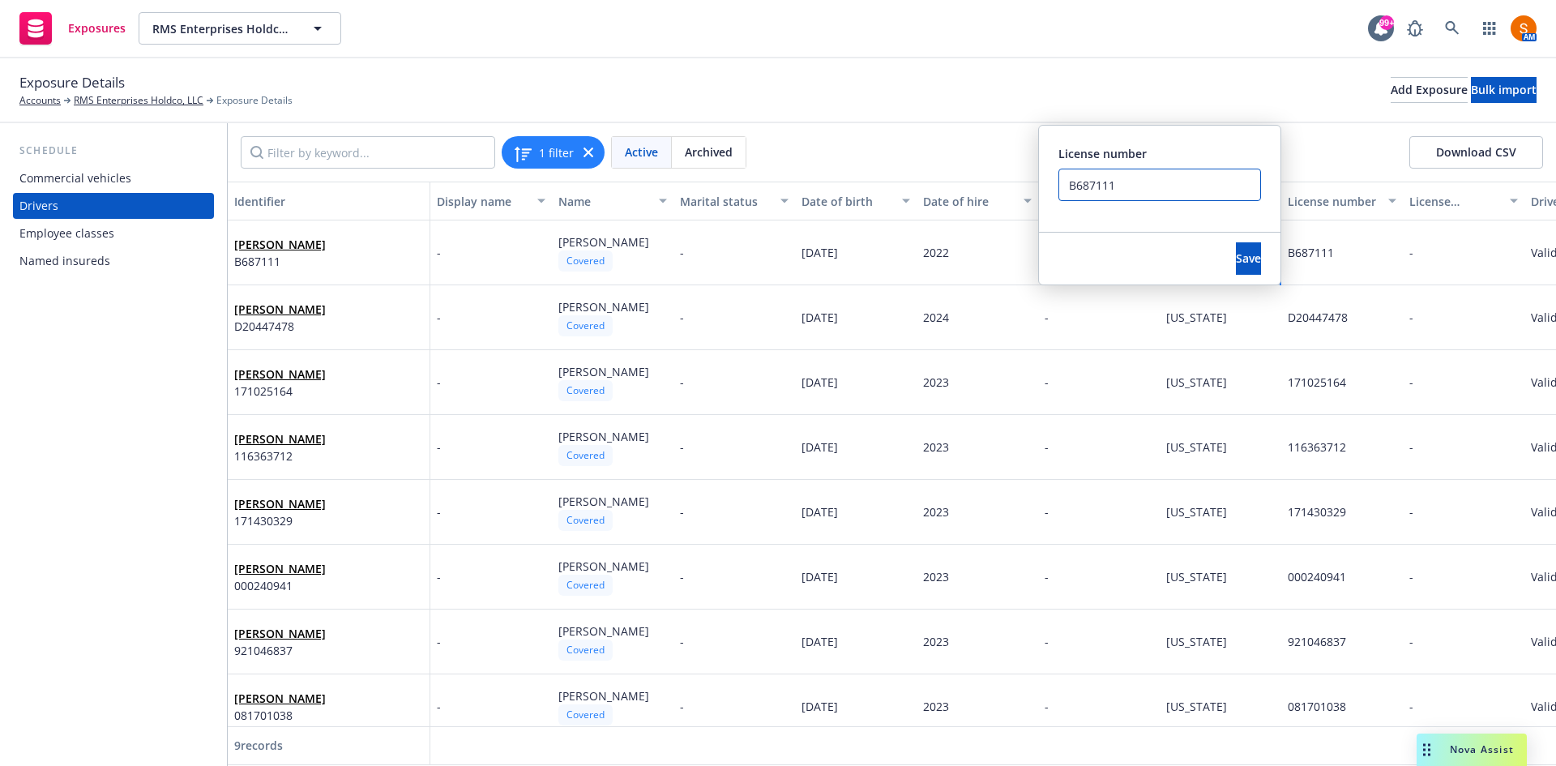
click at [1130, 192] on input "B687111" at bounding box center [1159, 185] width 203 height 32
click at [1236, 244] on button "Save" at bounding box center [1248, 258] width 25 height 32
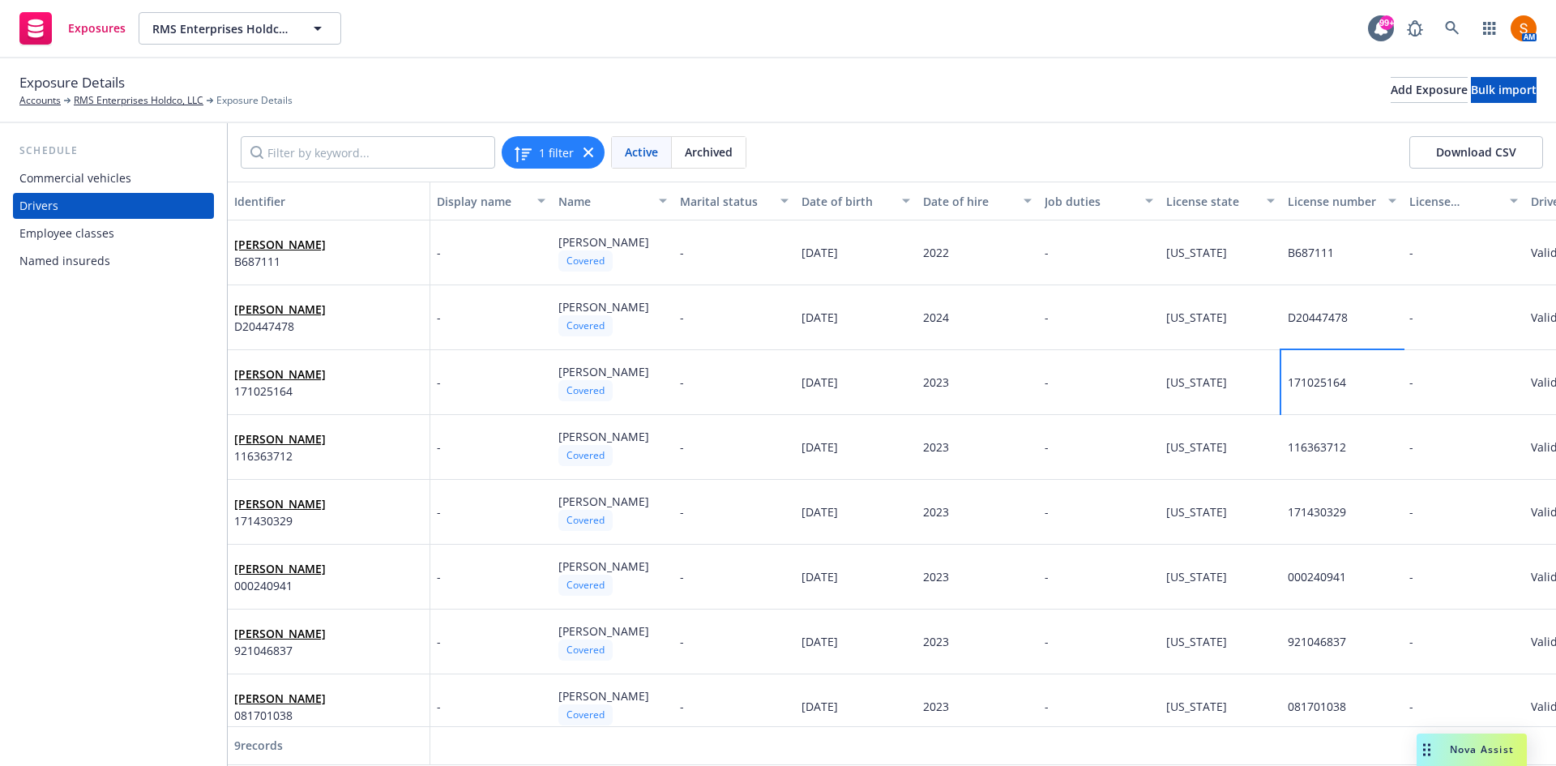
click at [1318, 395] on div "171025164" at bounding box center [1342, 382] width 122 height 65
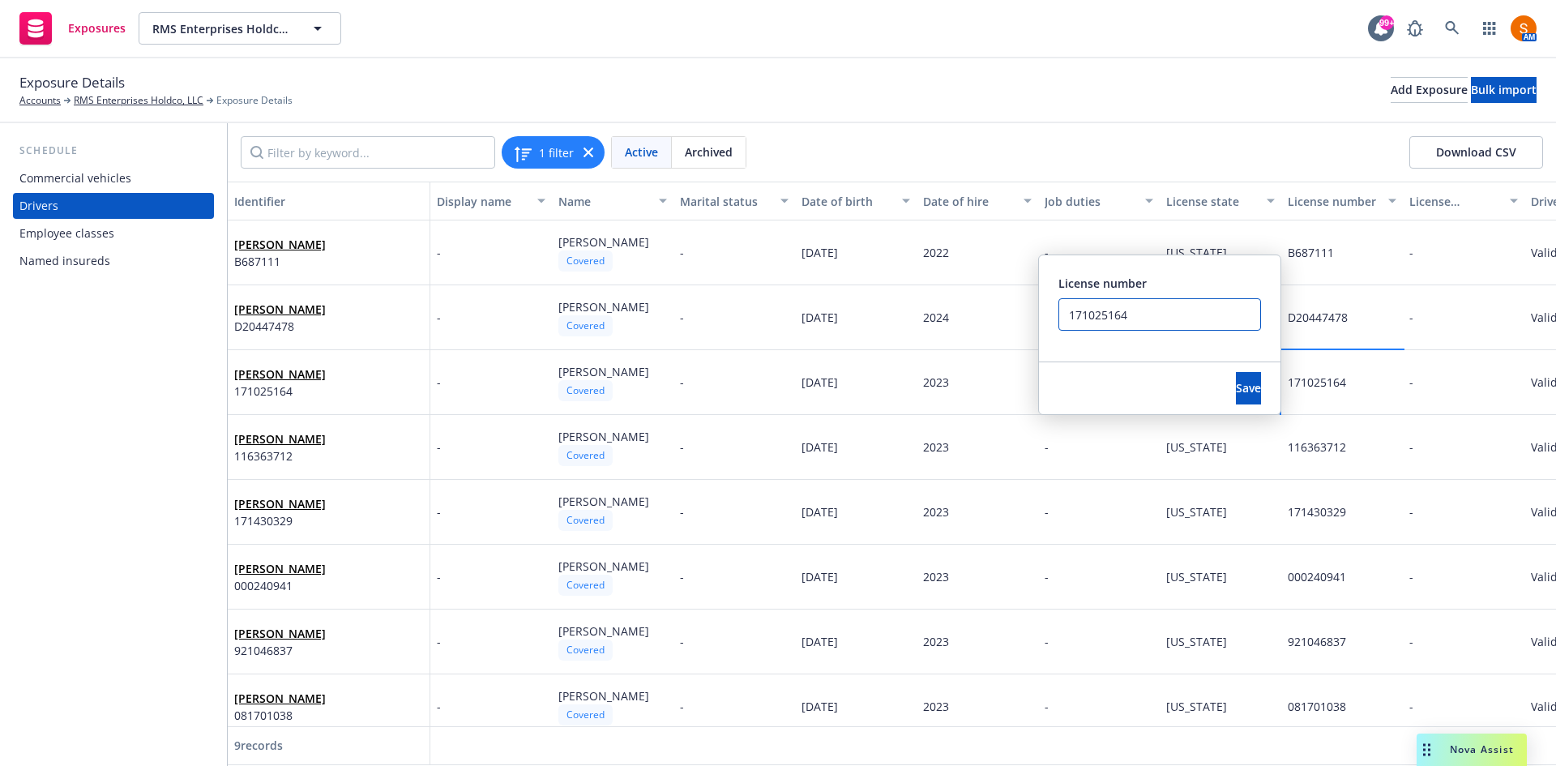
click at [1173, 319] on input "171025164" at bounding box center [1159, 314] width 203 height 32
click at [124, 166] on div "Commercial vehicles" at bounding box center [75, 178] width 112 height 26
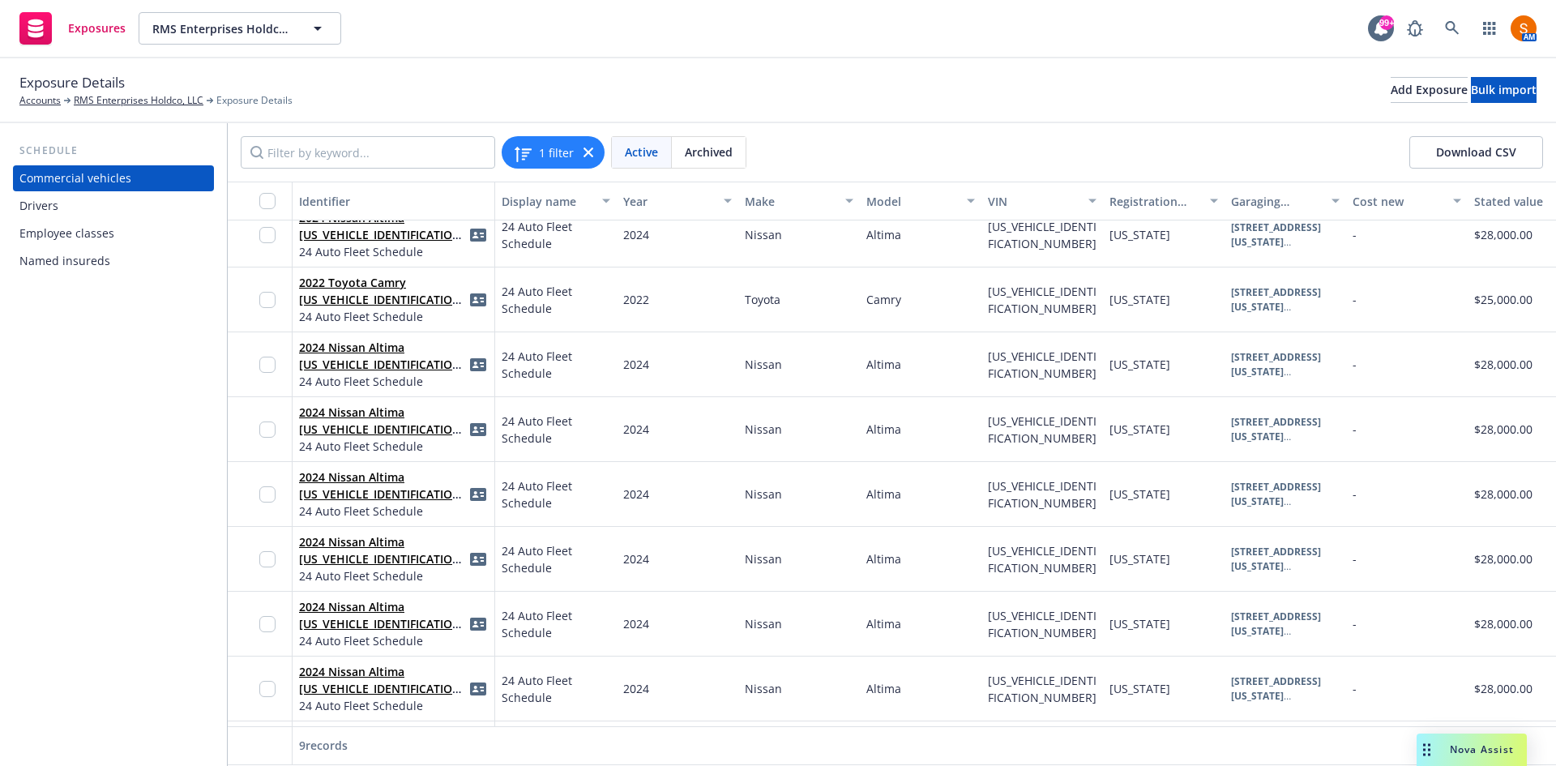
scroll to position [19, 0]
click at [1021, 303] on div "4T1T11BK7NU069990" at bounding box center [1042, 299] width 109 height 34
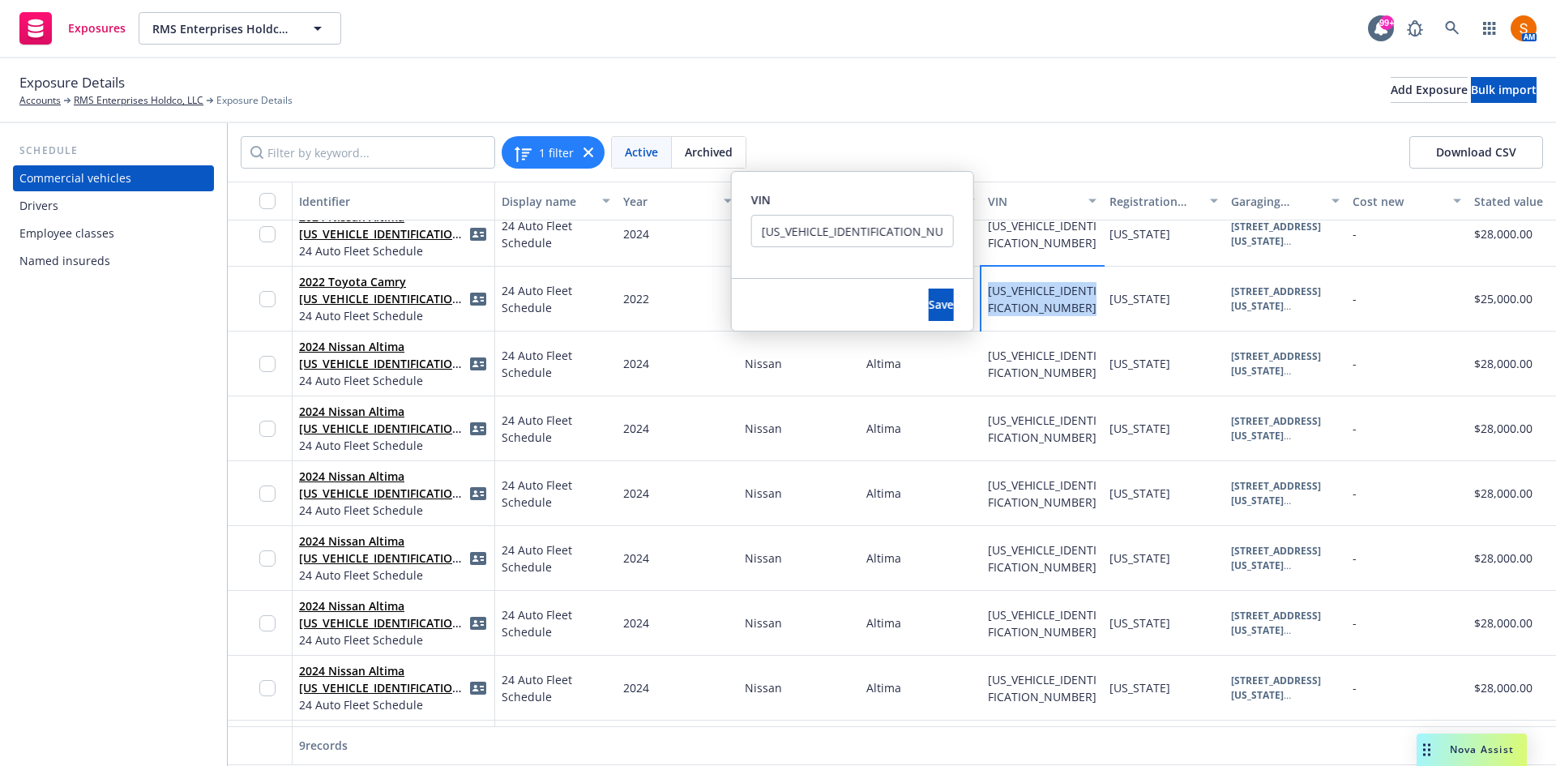
click at [1021, 303] on div "4T1T11BK7NU069990" at bounding box center [1042, 299] width 109 height 34
click at [887, 233] on input "4T1T11BK7NU069990" at bounding box center [860, 231] width 203 height 32
click at [936, 307] on span "Save" at bounding box center [948, 304] width 25 height 15
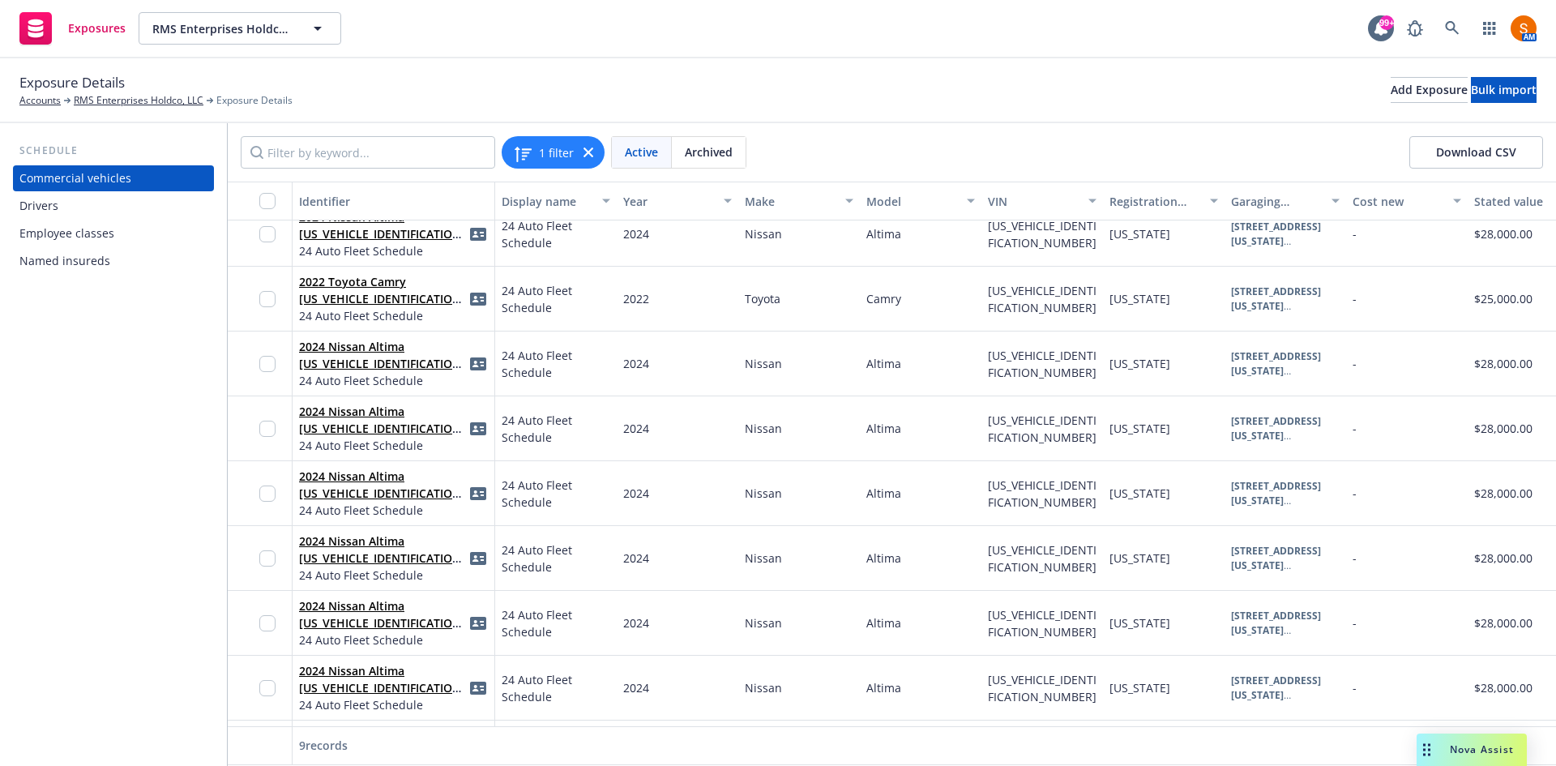
scroll to position [0, 0]
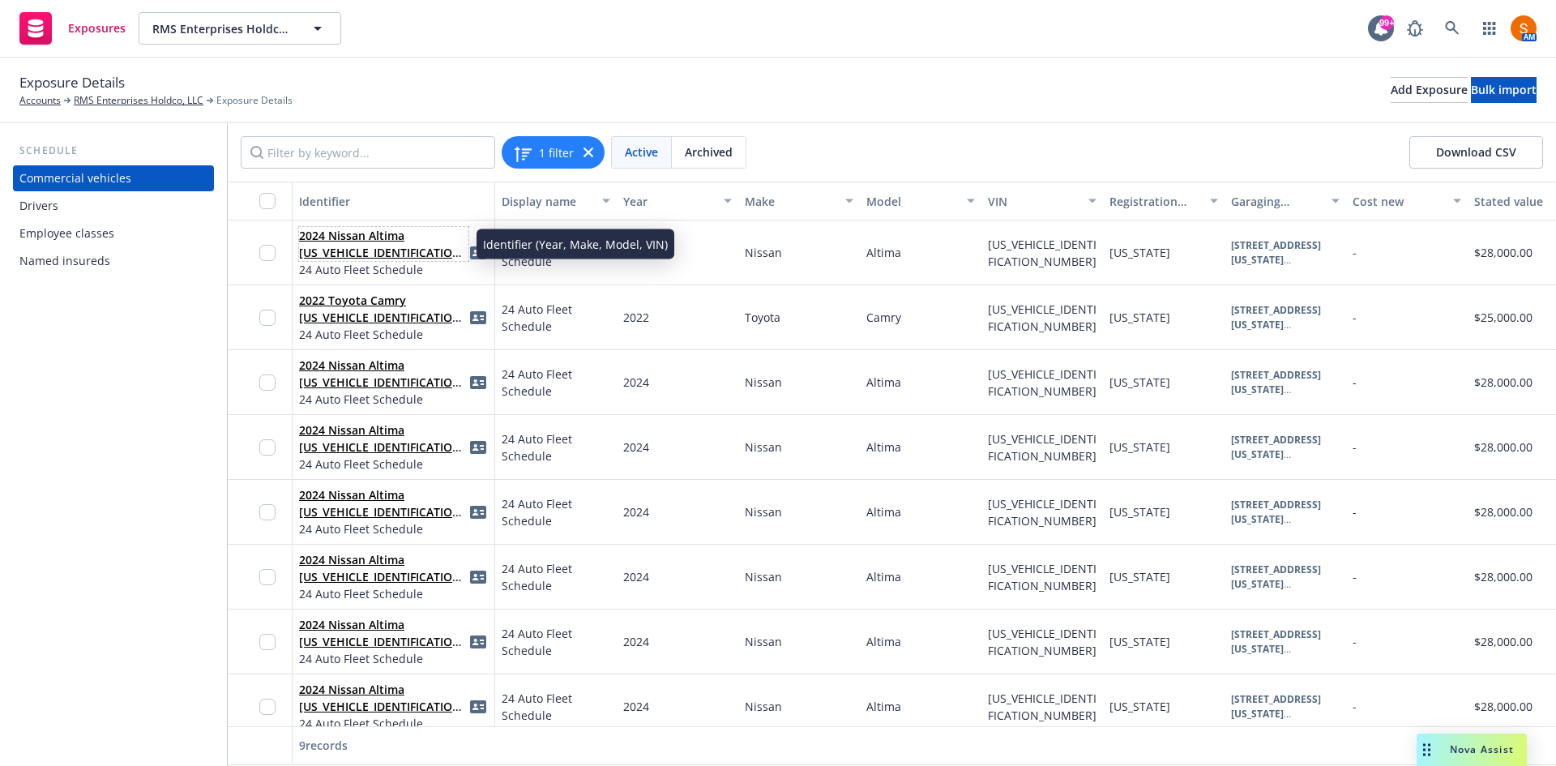
click at [379, 253] on link "2024 Nissan Altima 1N4BL4DW2RN351665" at bounding box center [382, 252] width 167 height 49
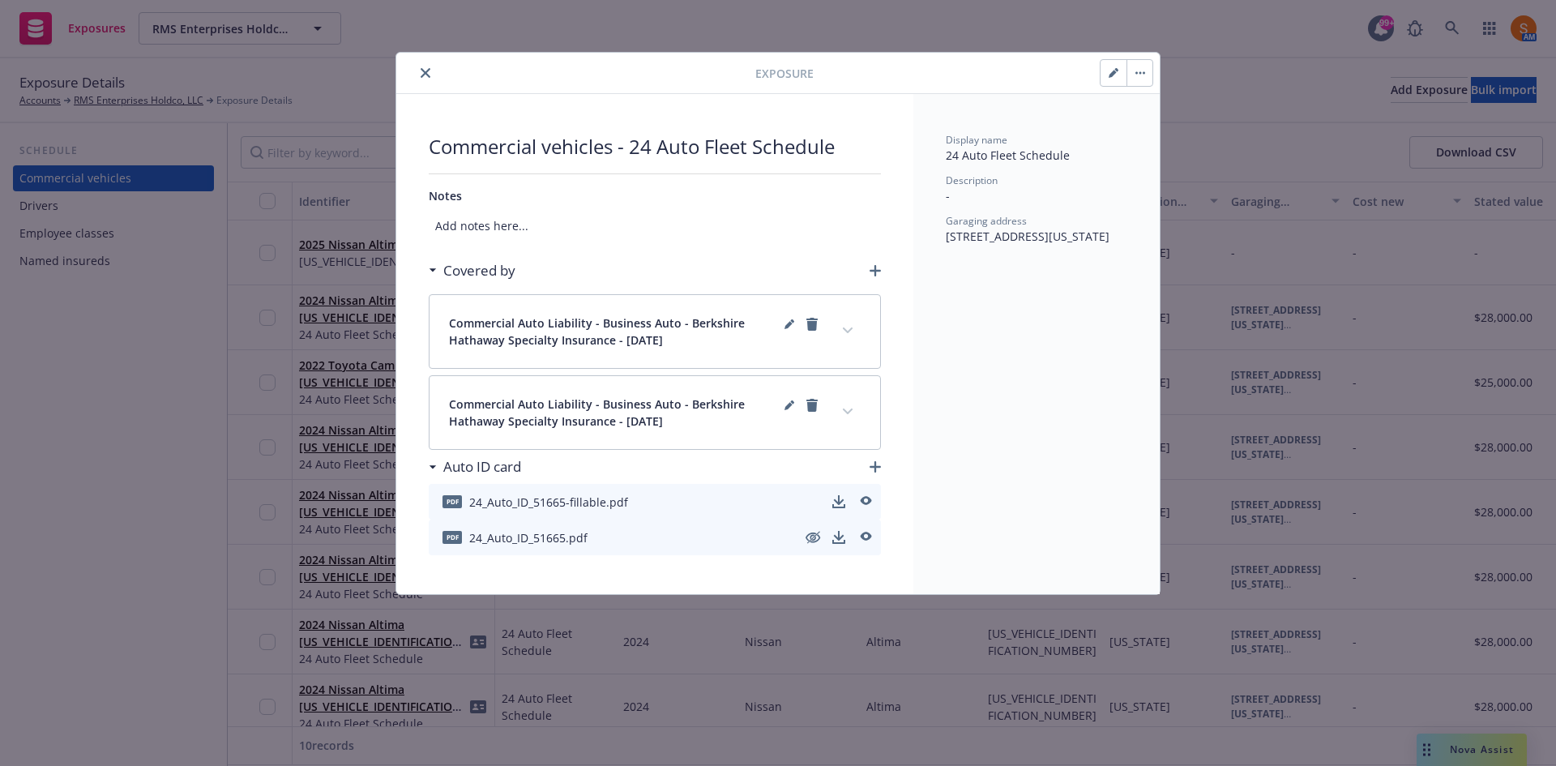
click at [424, 77] on icon "close" at bounding box center [426, 73] width 10 height 10
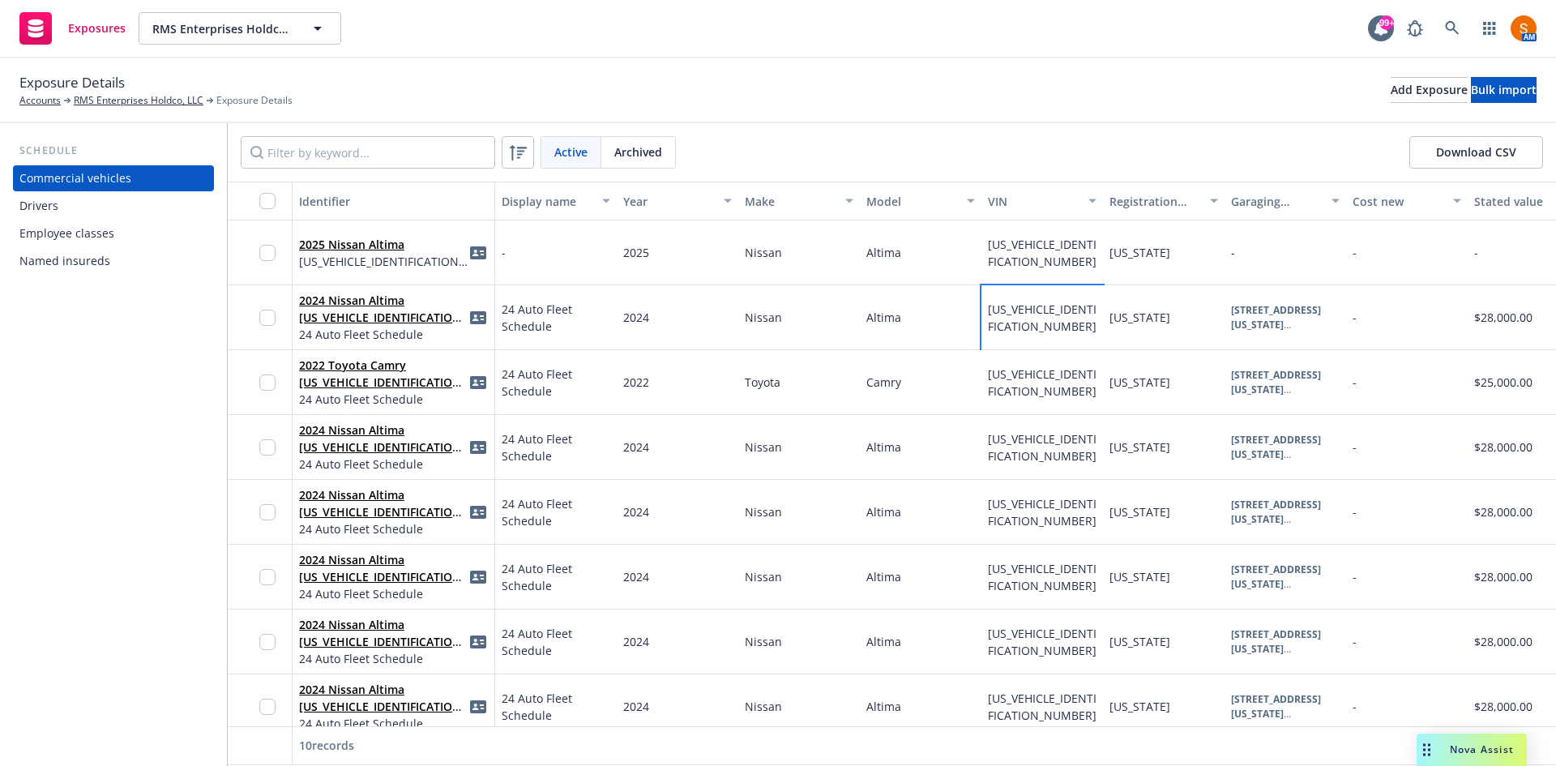
click at [1025, 320] on div "1N4BL4DW2RN351665" at bounding box center [1042, 318] width 109 height 34
click at [1001, 314] on span "1N4BL4DW2RN351665" at bounding box center [1042, 317] width 109 height 32
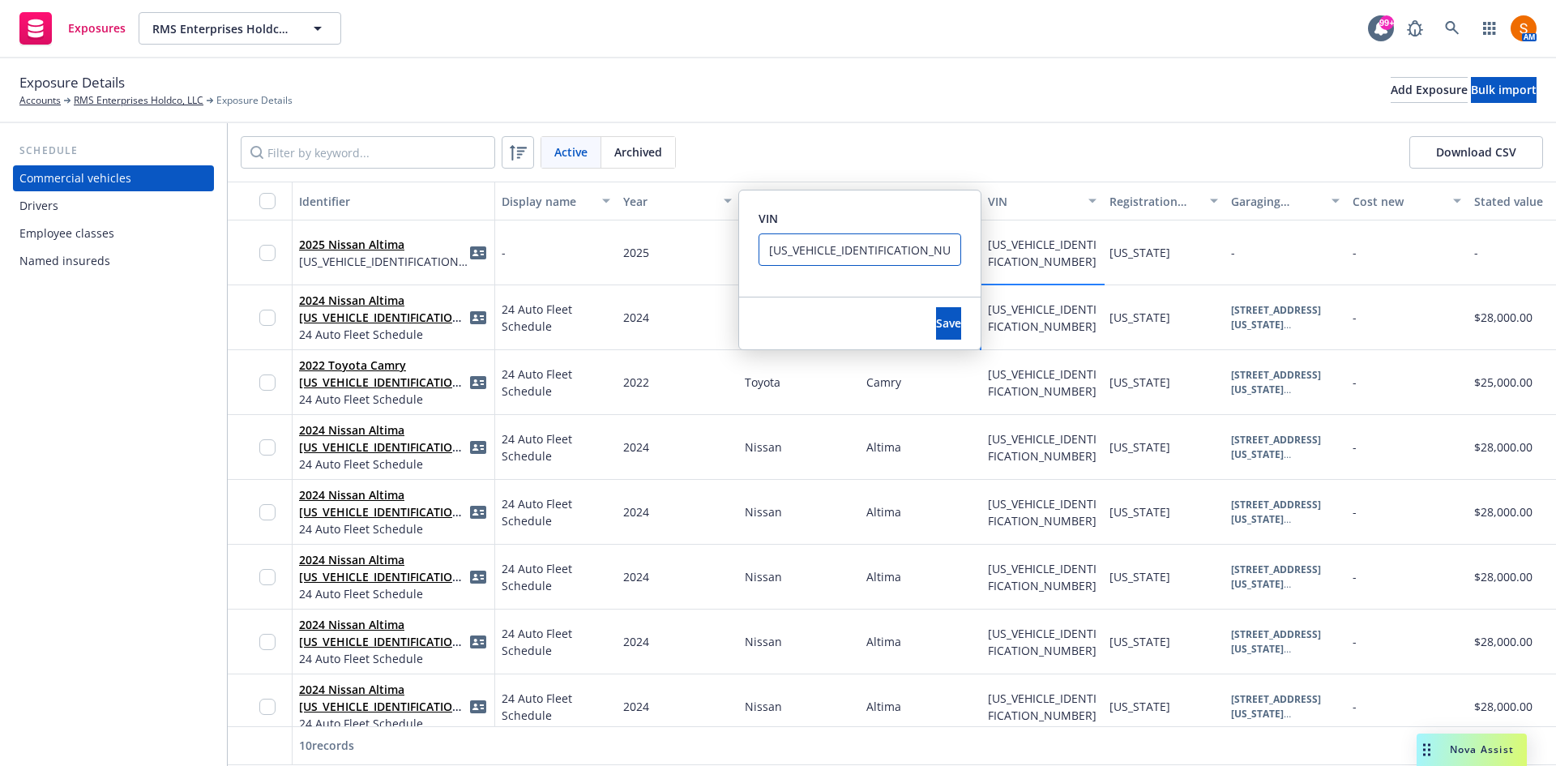
click at [848, 249] on input "1N4BL4DW2RN351665" at bounding box center [860, 249] width 203 height 32
click at [936, 332] on button "Save" at bounding box center [948, 323] width 25 height 32
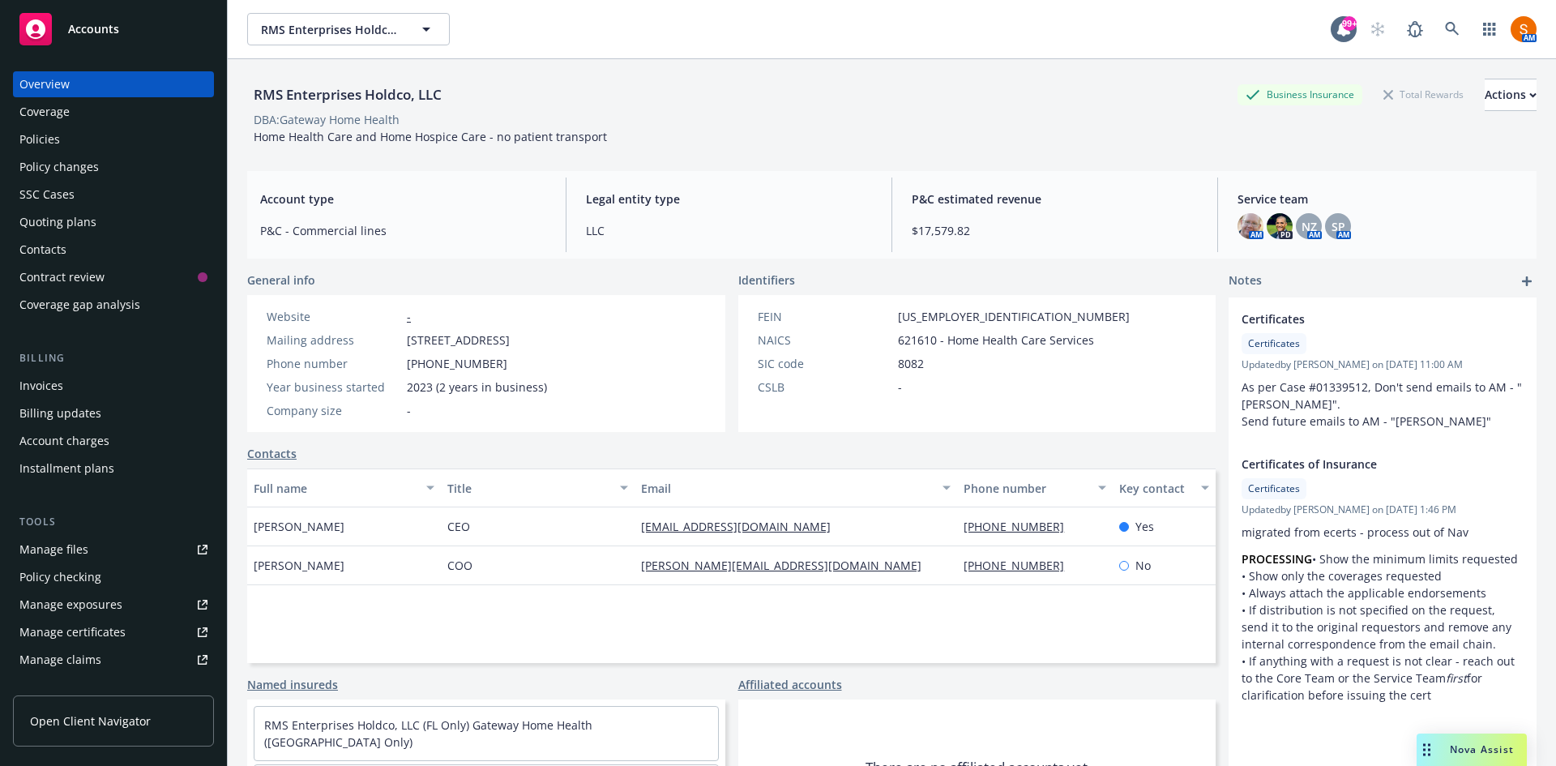
click at [62, 129] on div "Policies" at bounding box center [113, 139] width 188 height 26
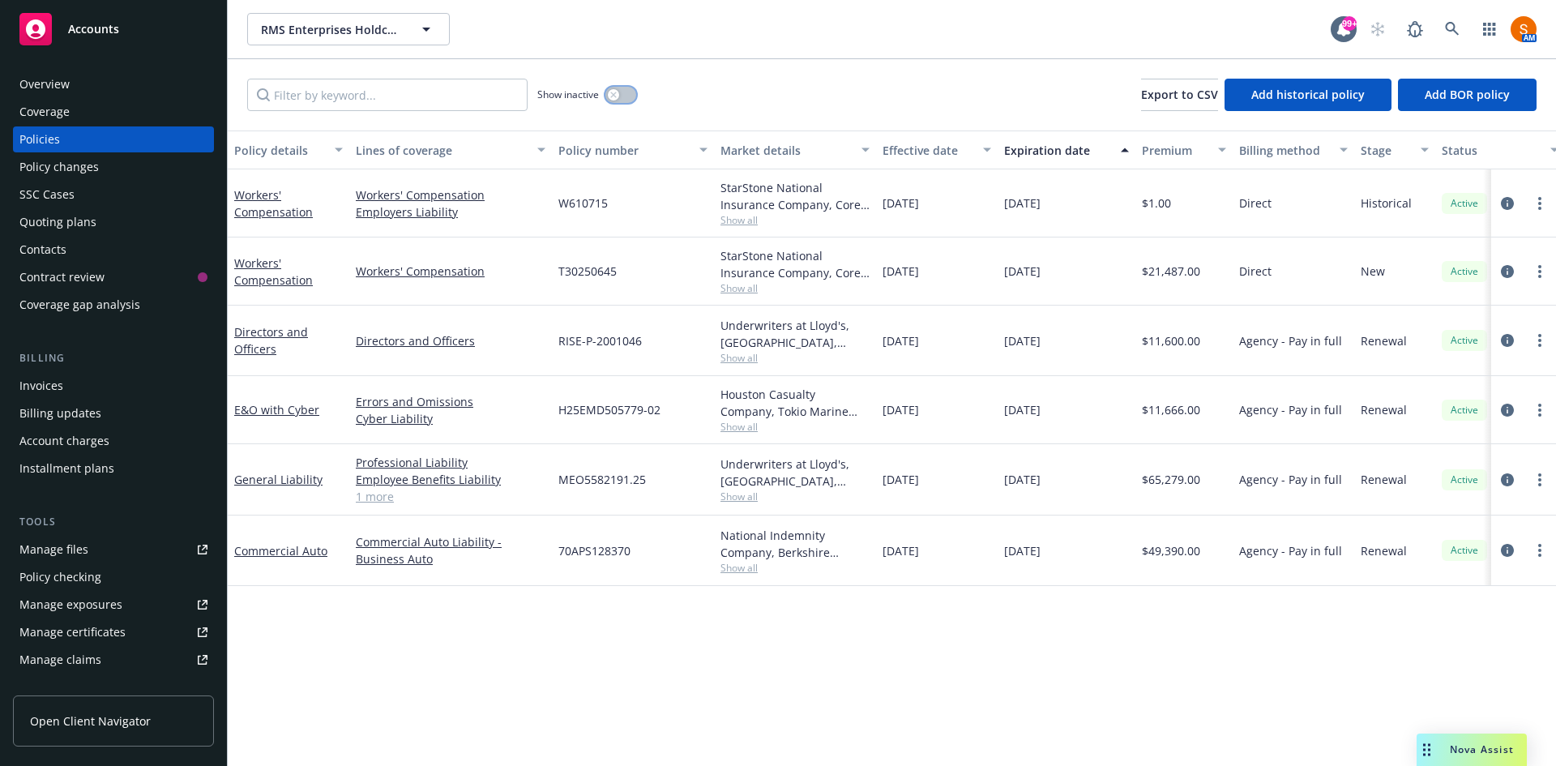
click at [618, 89] on button "button" at bounding box center [620, 95] width 31 height 16
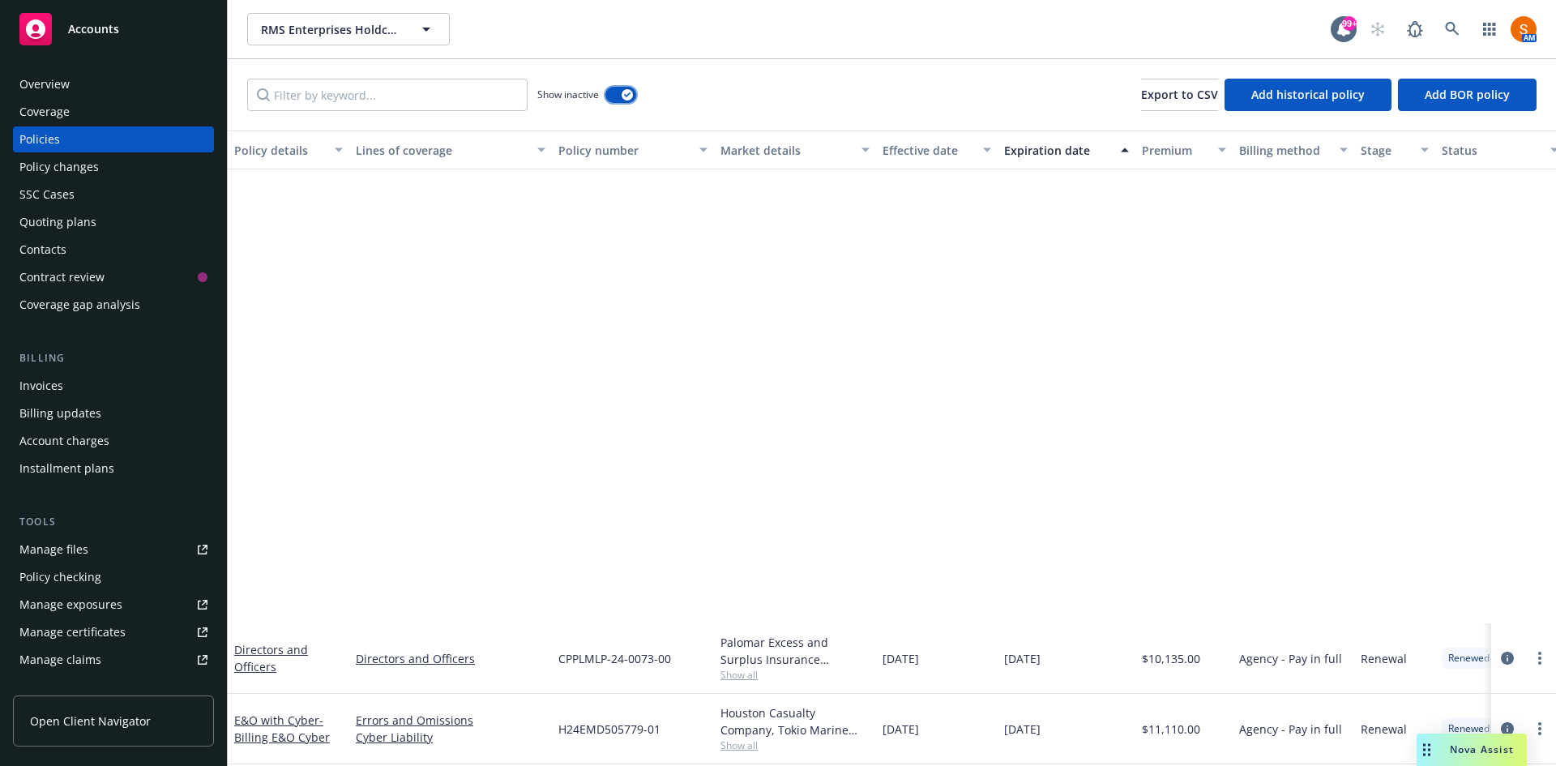
scroll to position [635, 0]
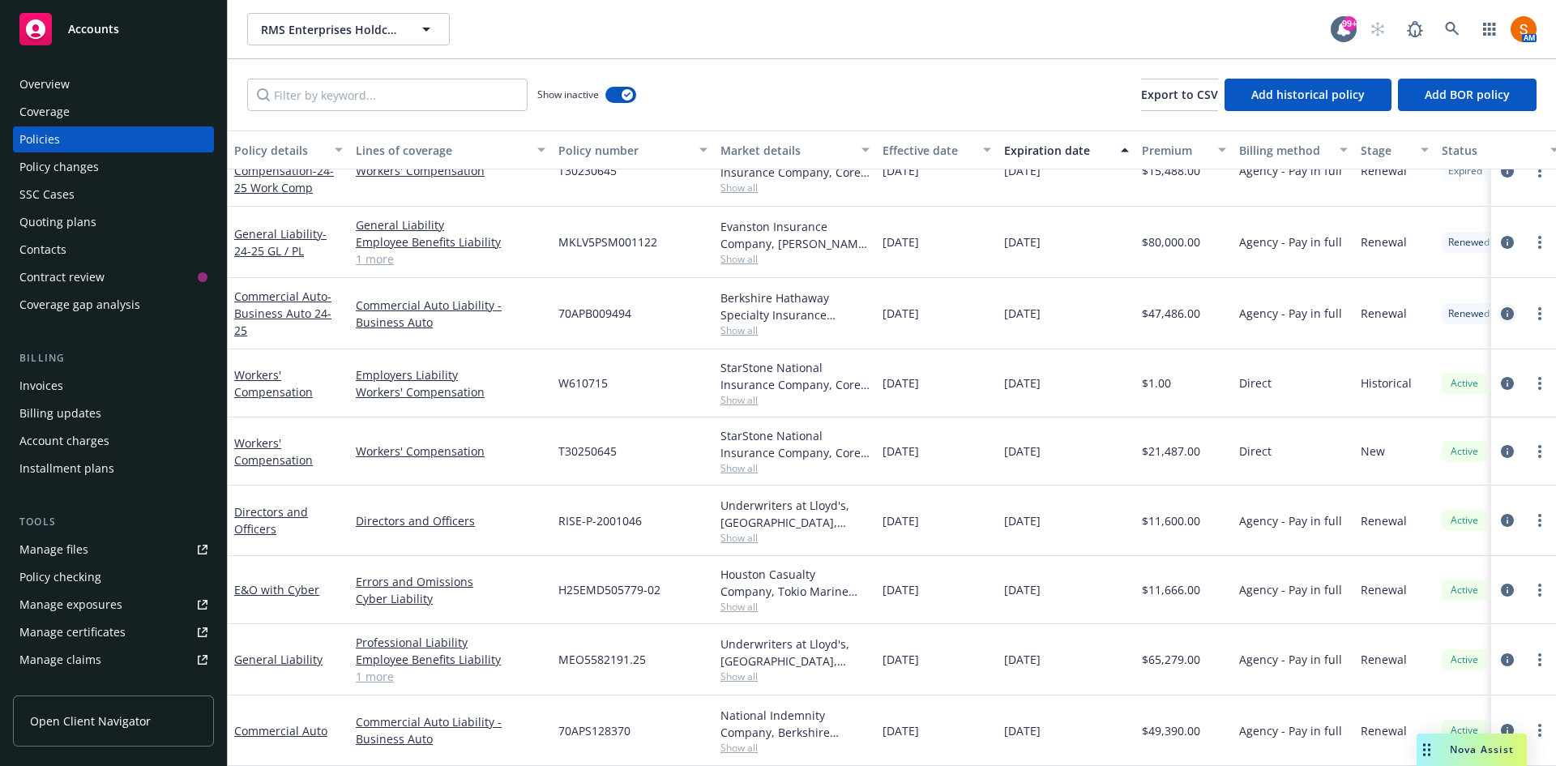
click at [1501, 307] on icon "circleInformation" at bounding box center [1507, 313] width 13 height 13
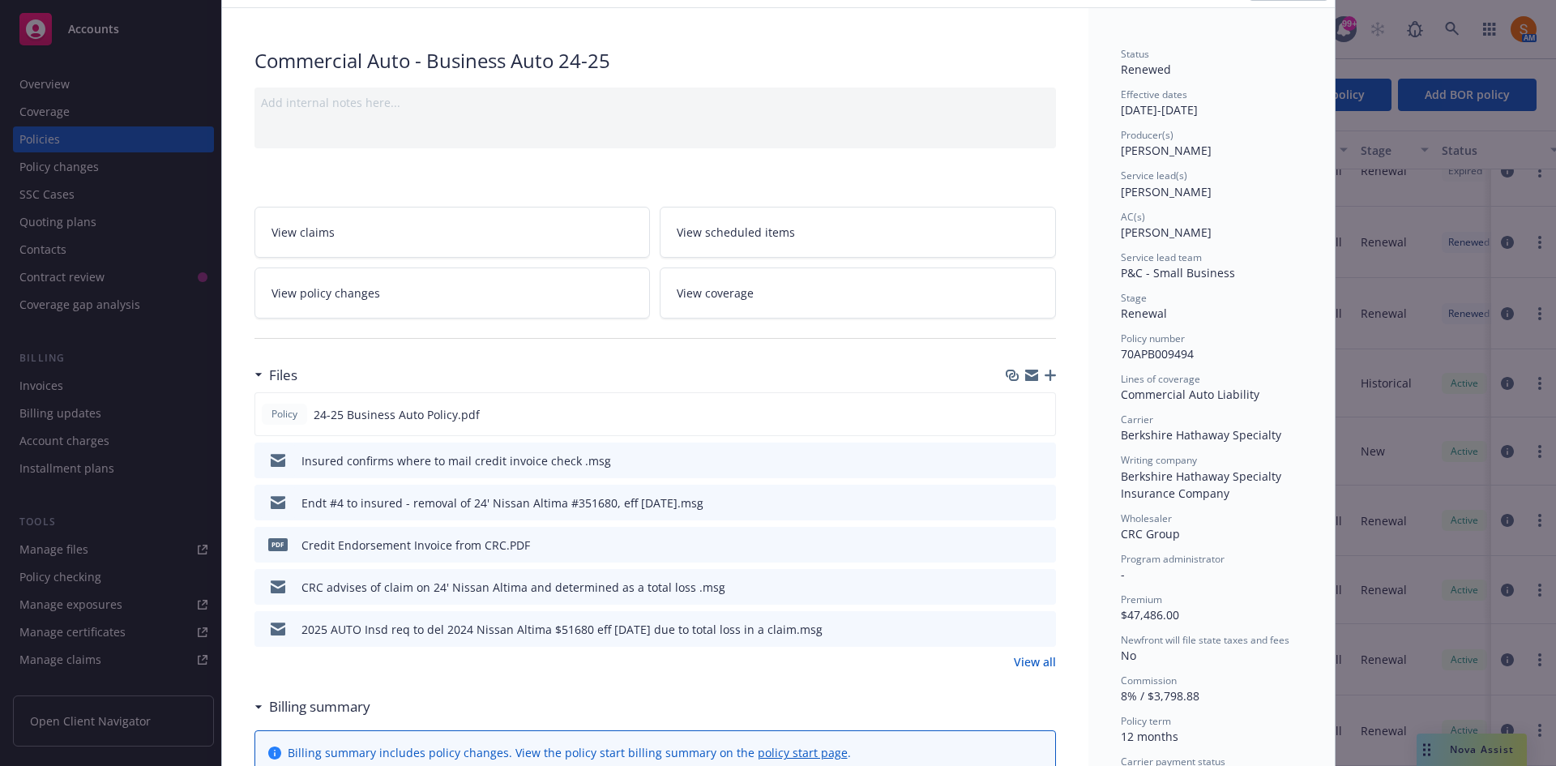
scroll to position [88, 0]
click at [1035, 408] on icon "preview file" at bounding box center [1039, 410] width 15 height 11
